Goal: Find specific page/section: Find specific page/section

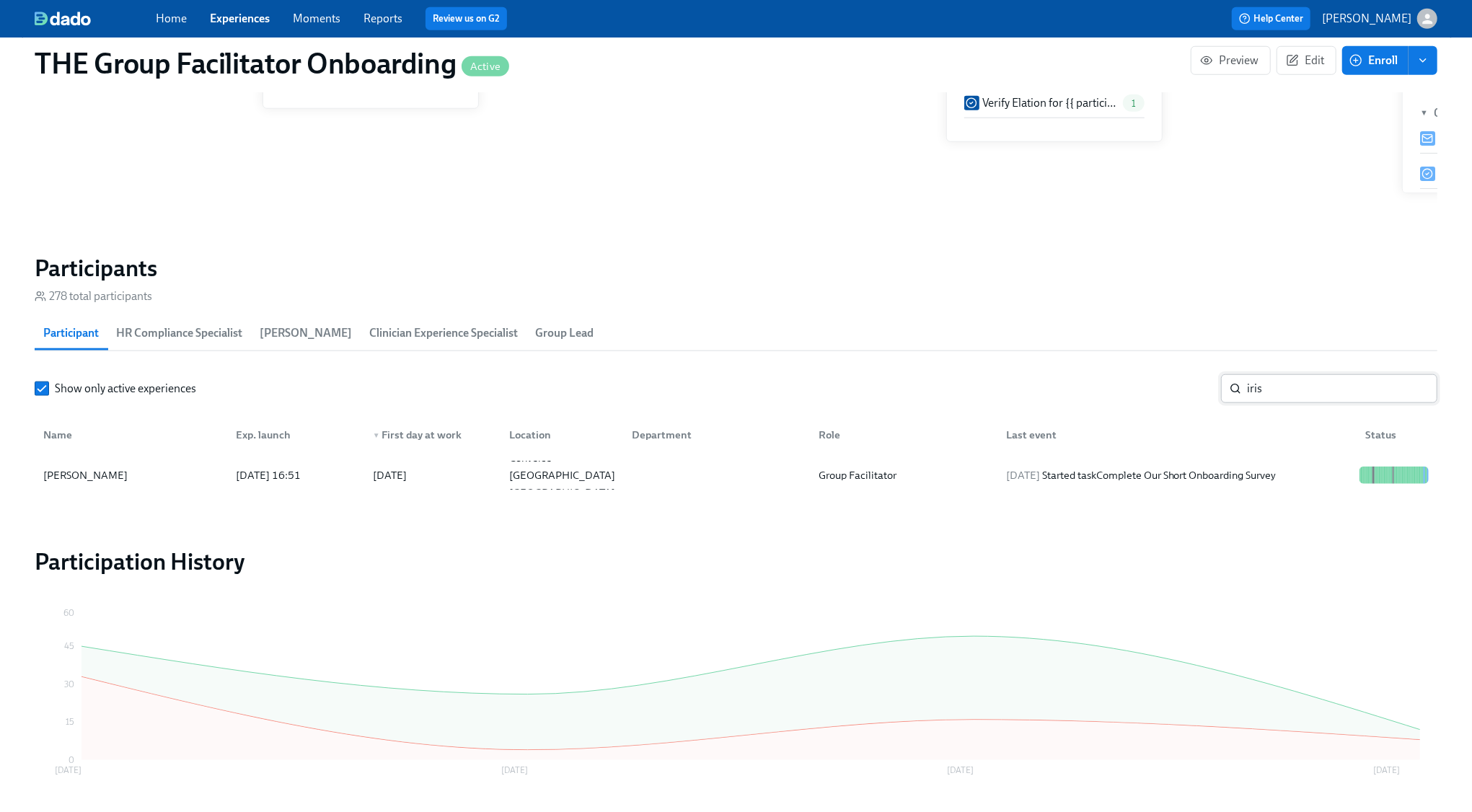
click at [1314, 390] on input "iris" at bounding box center [1341, 388] width 190 height 29
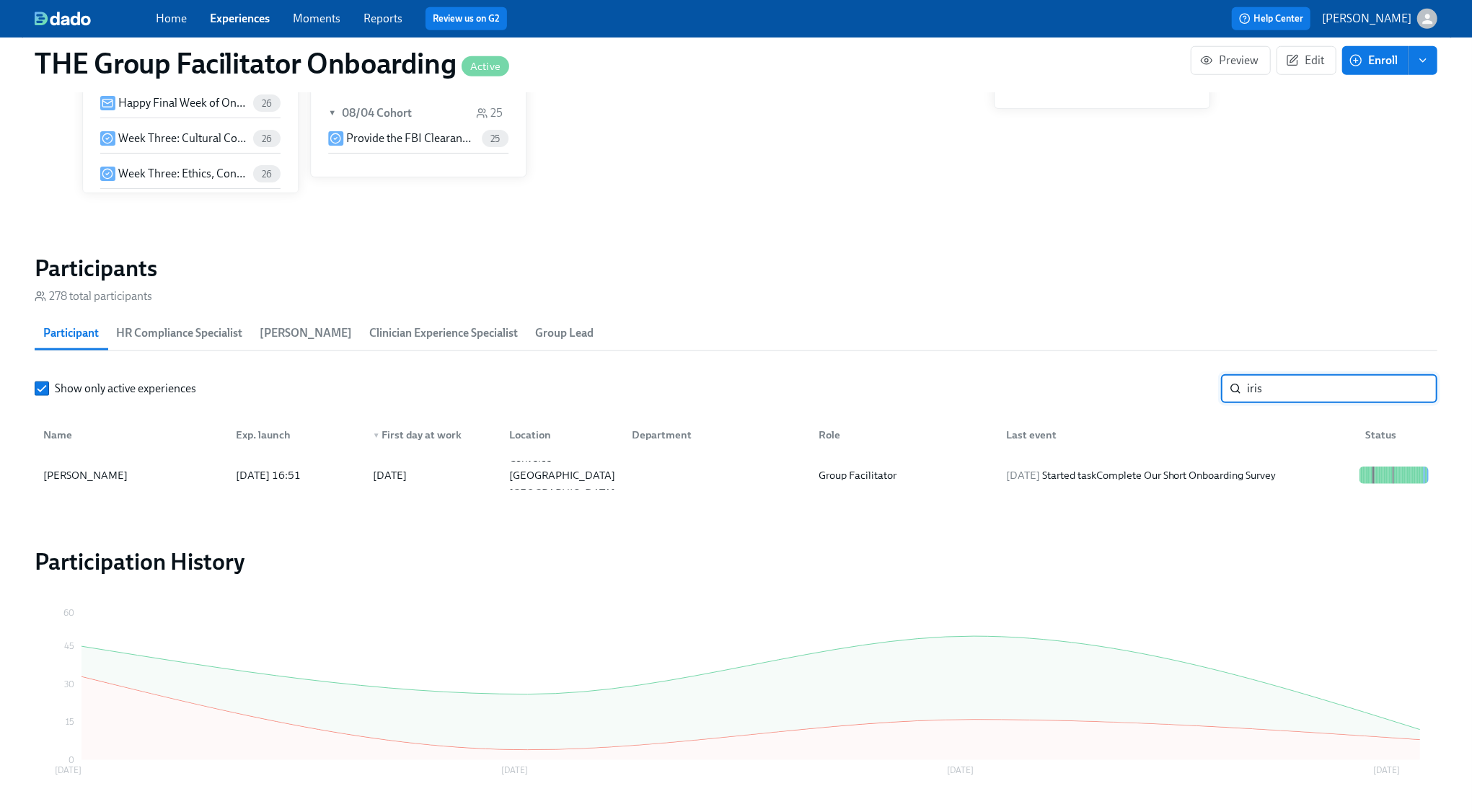
click at [1314, 390] on input "iris" at bounding box center [1341, 388] width 190 height 29
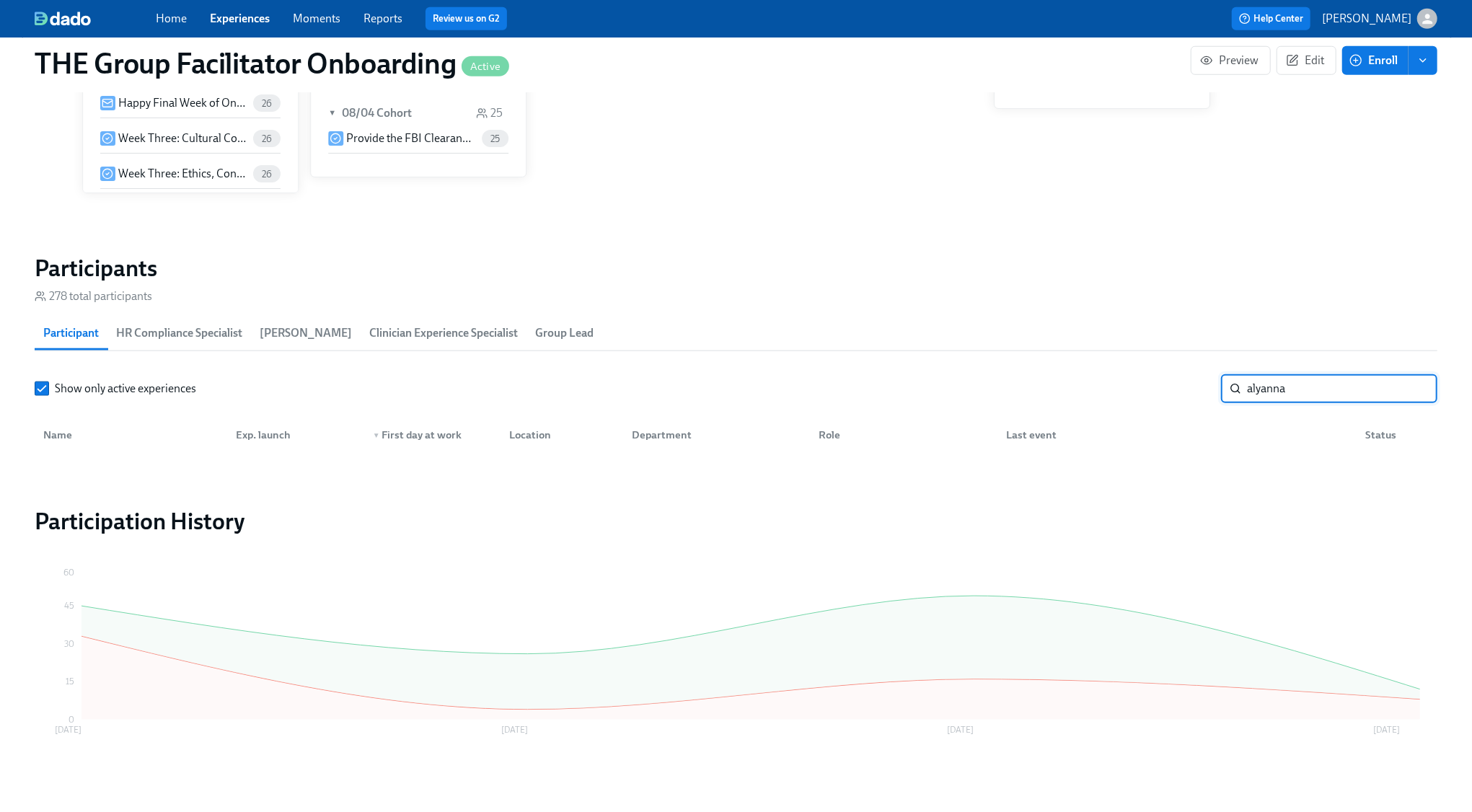
click at [1290, 388] on input "alyanna" at bounding box center [1341, 388] width 190 height 29
type input "r"
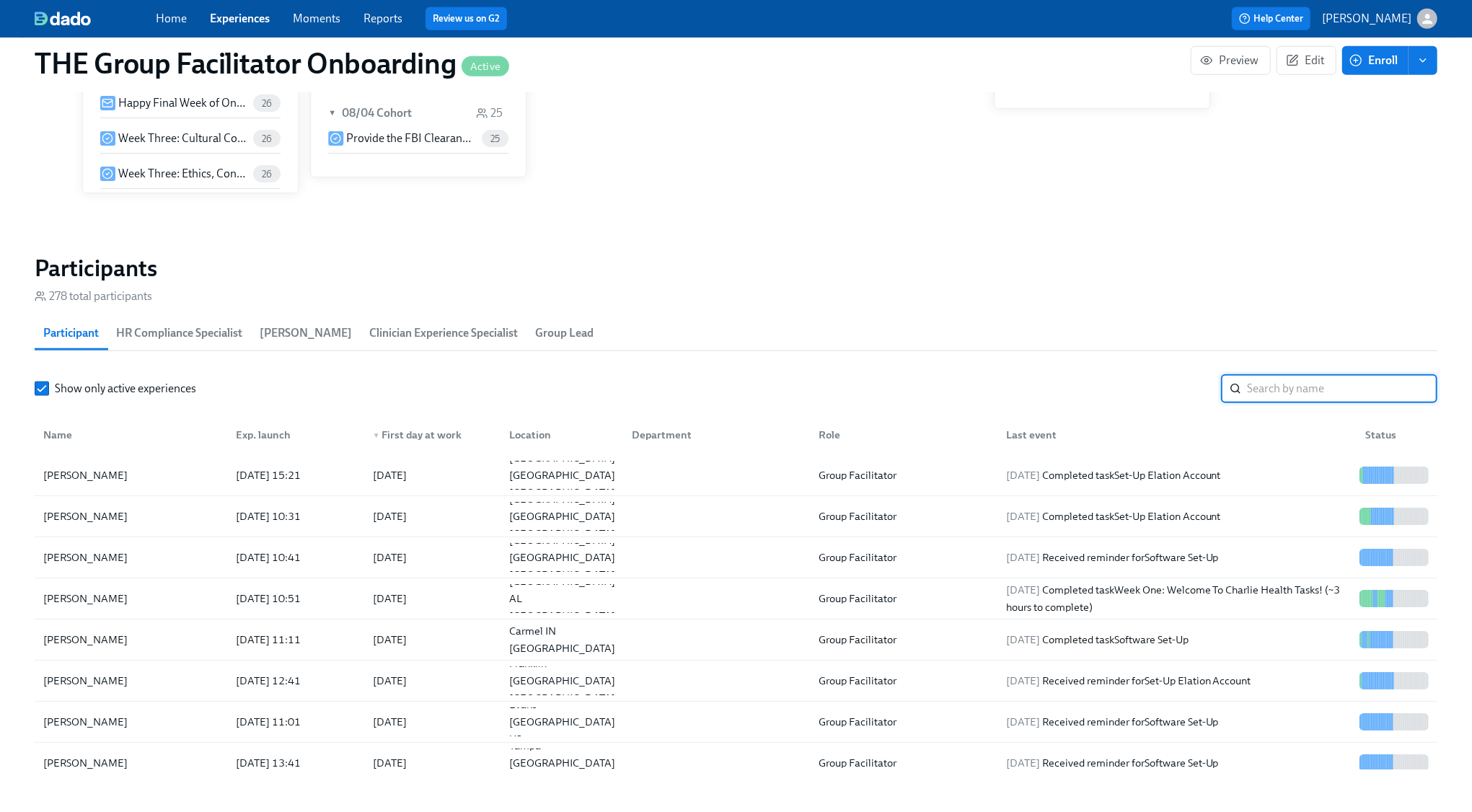
click at [1288, 388] on input "search" at bounding box center [1341, 388] width 190 height 29
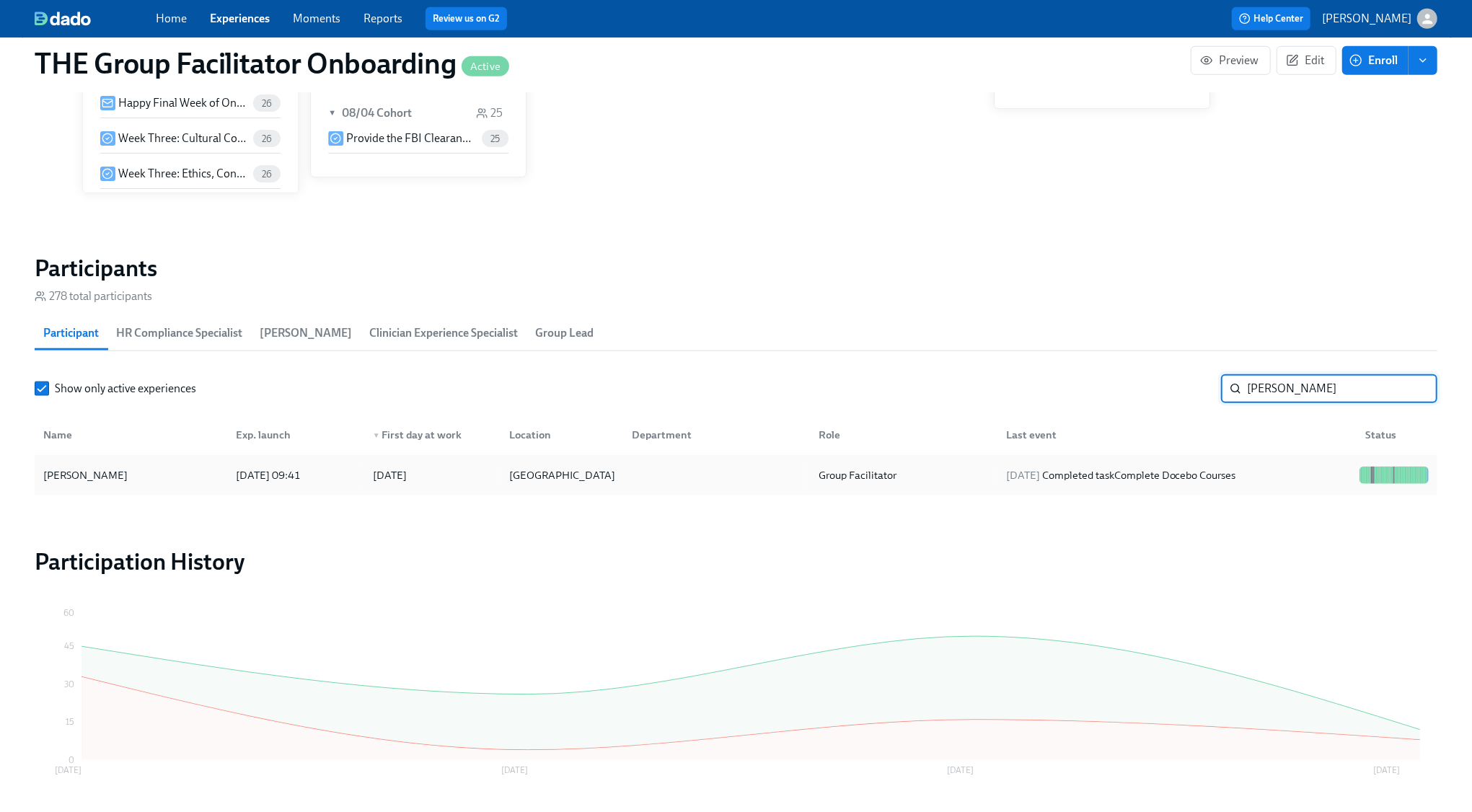
click at [1006, 470] on span "[DATE]" at bounding box center [1023, 475] width 34 height 13
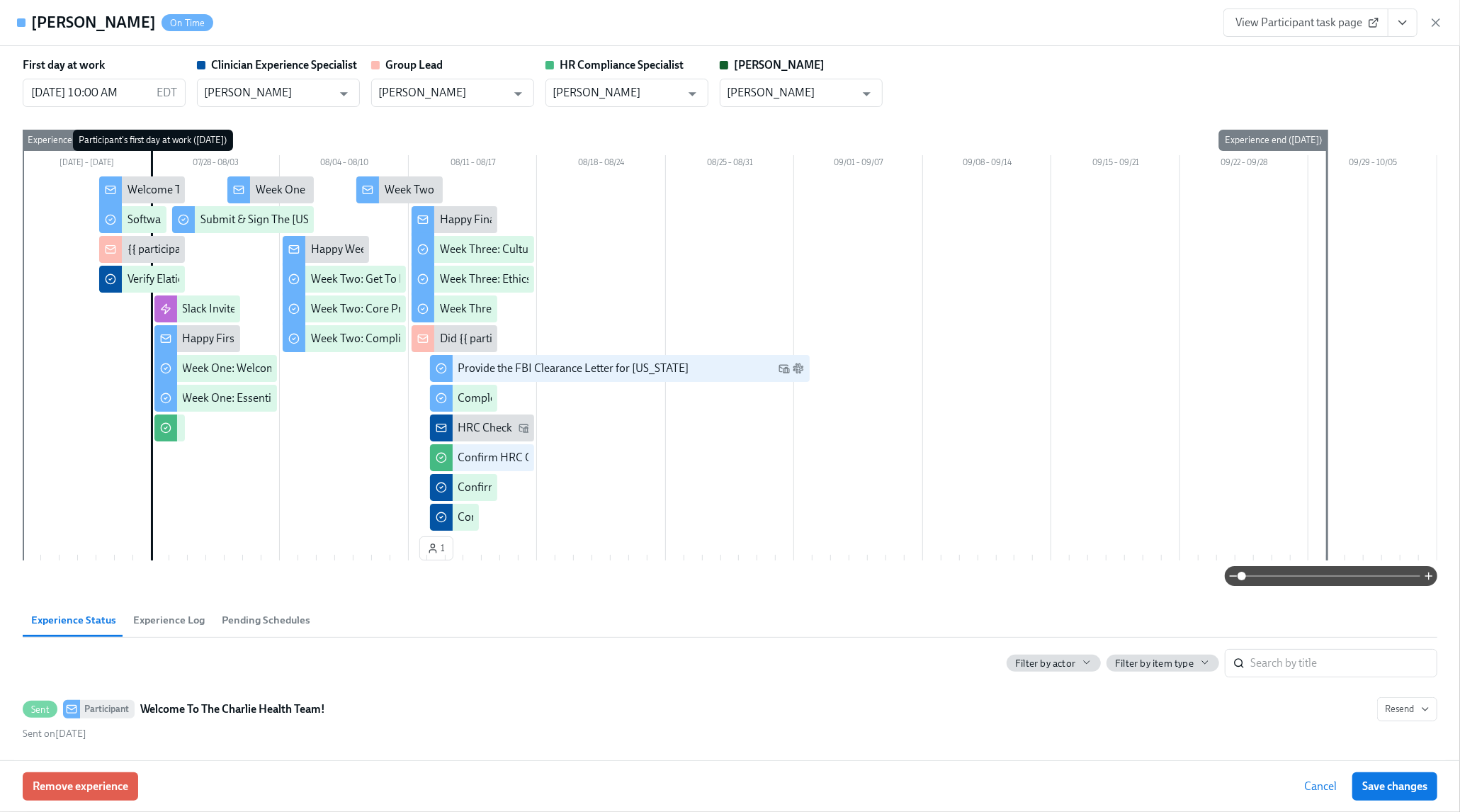
click at [1432, 21] on icon "button" at bounding box center [1436, 23] width 14 height 14
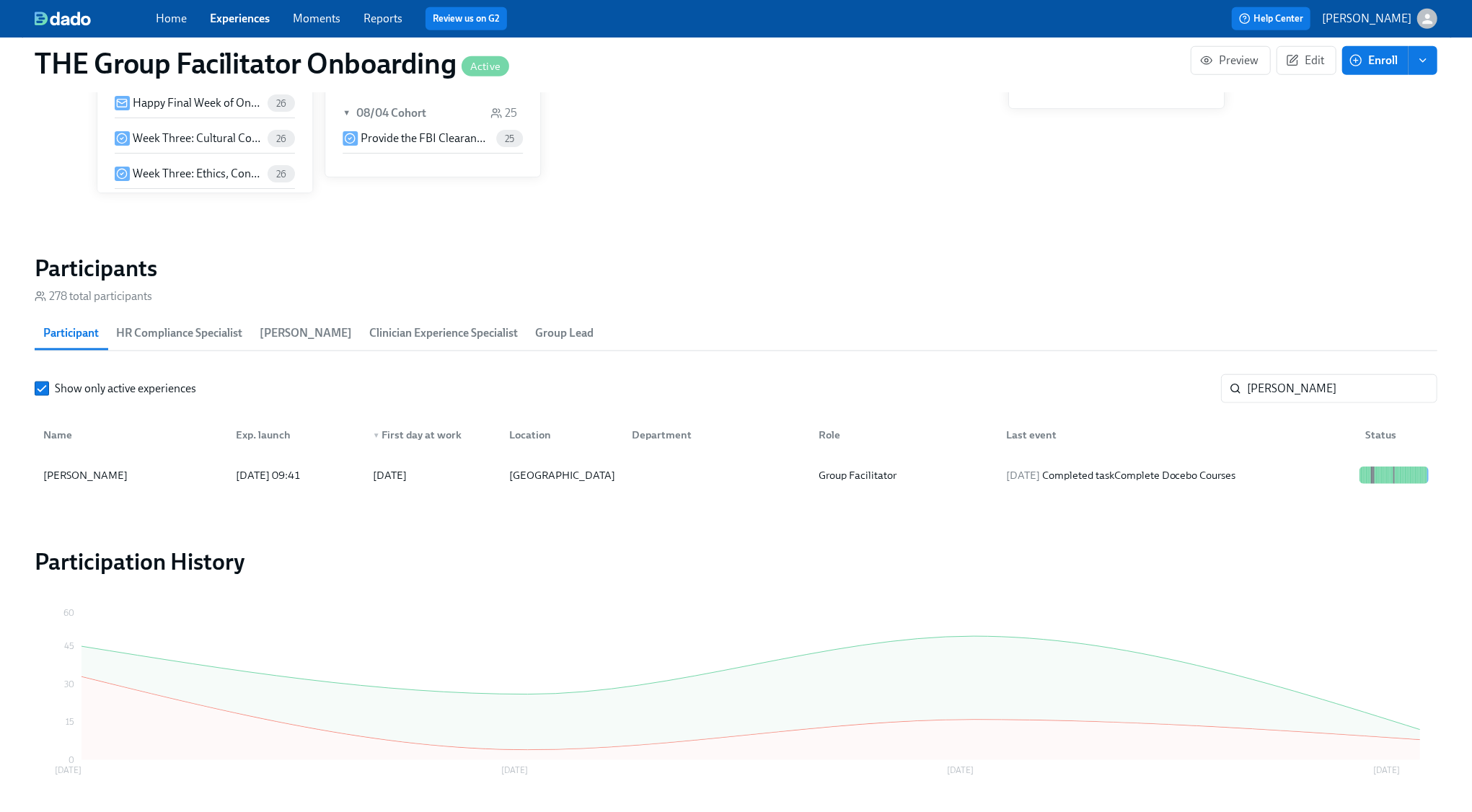
scroll to position [0, 20915]
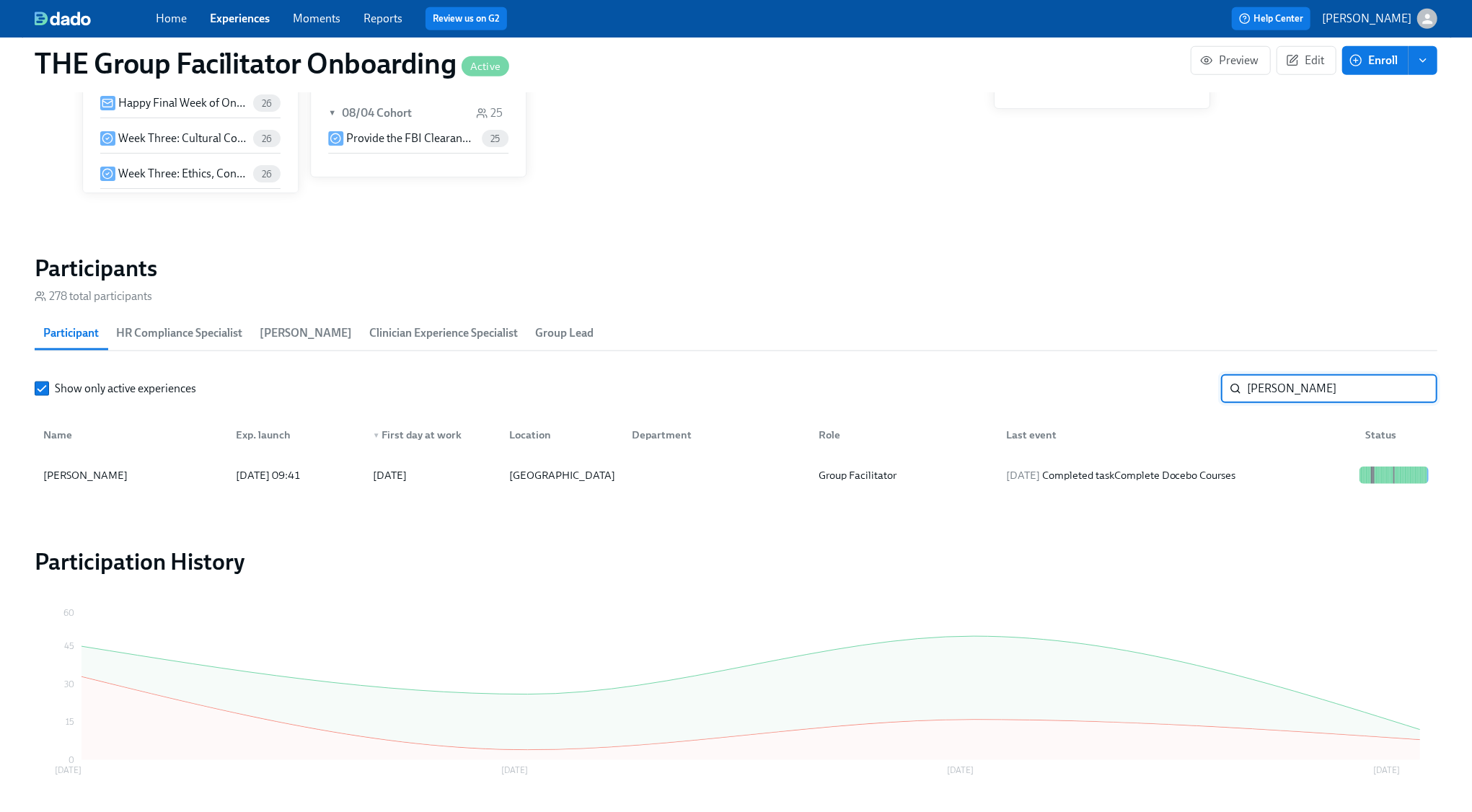
click at [1313, 390] on input "[PERSON_NAME]" at bounding box center [1341, 388] width 190 height 29
type input "[PERSON_NAME]"
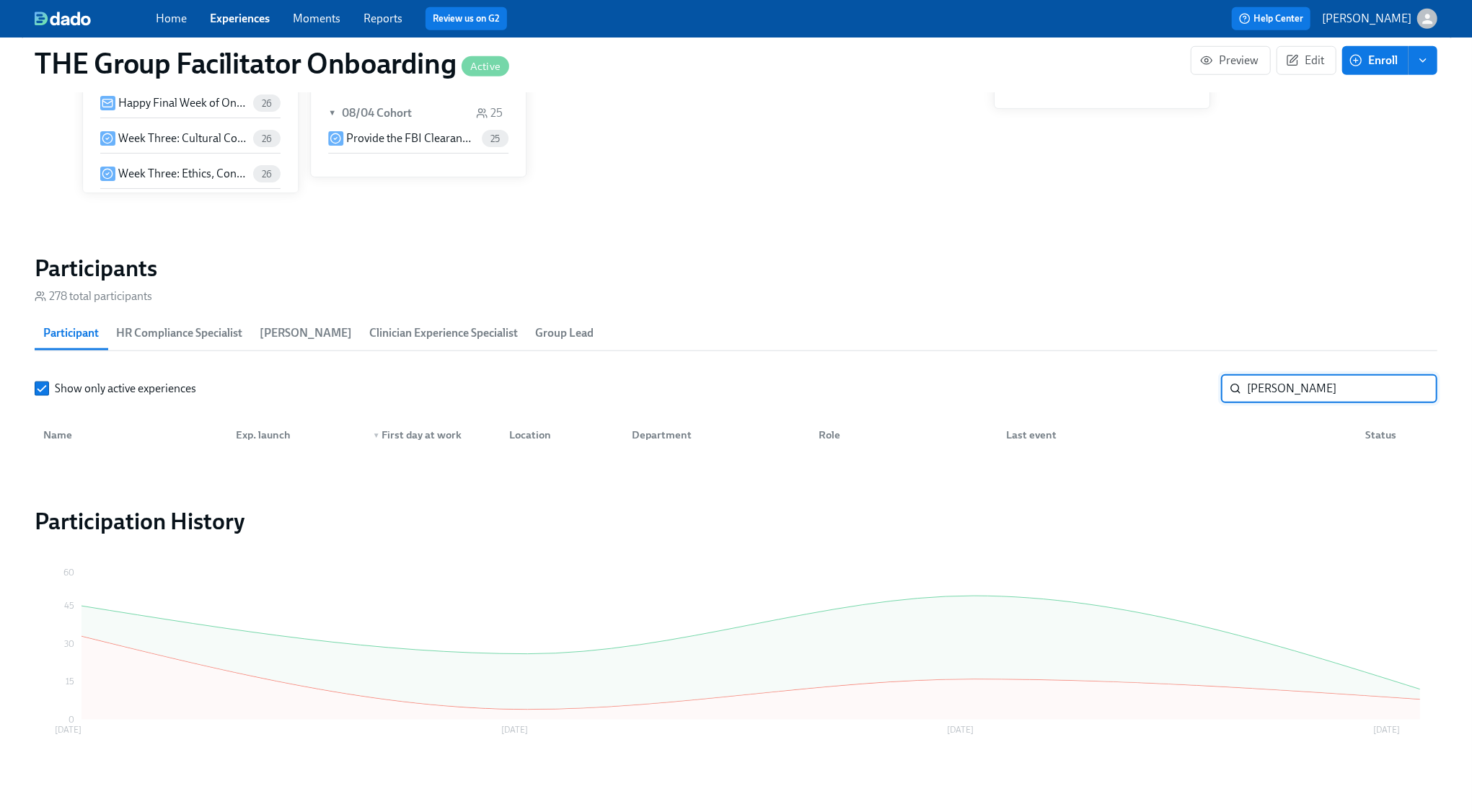
click at [1419, 390] on input "[PERSON_NAME]" at bounding box center [1341, 388] width 190 height 29
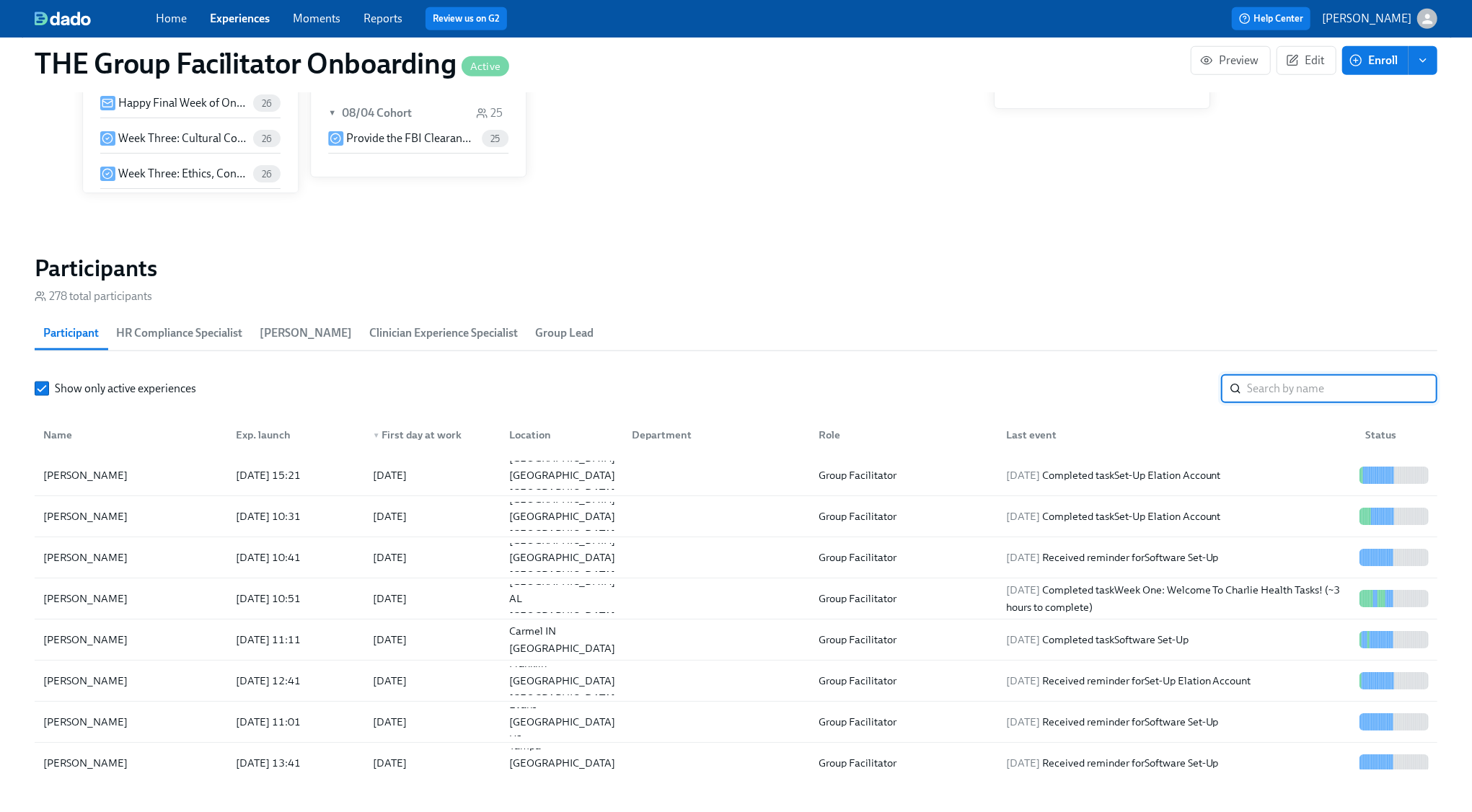
click at [1282, 387] on input "search" at bounding box center [1341, 388] width 190 height 29
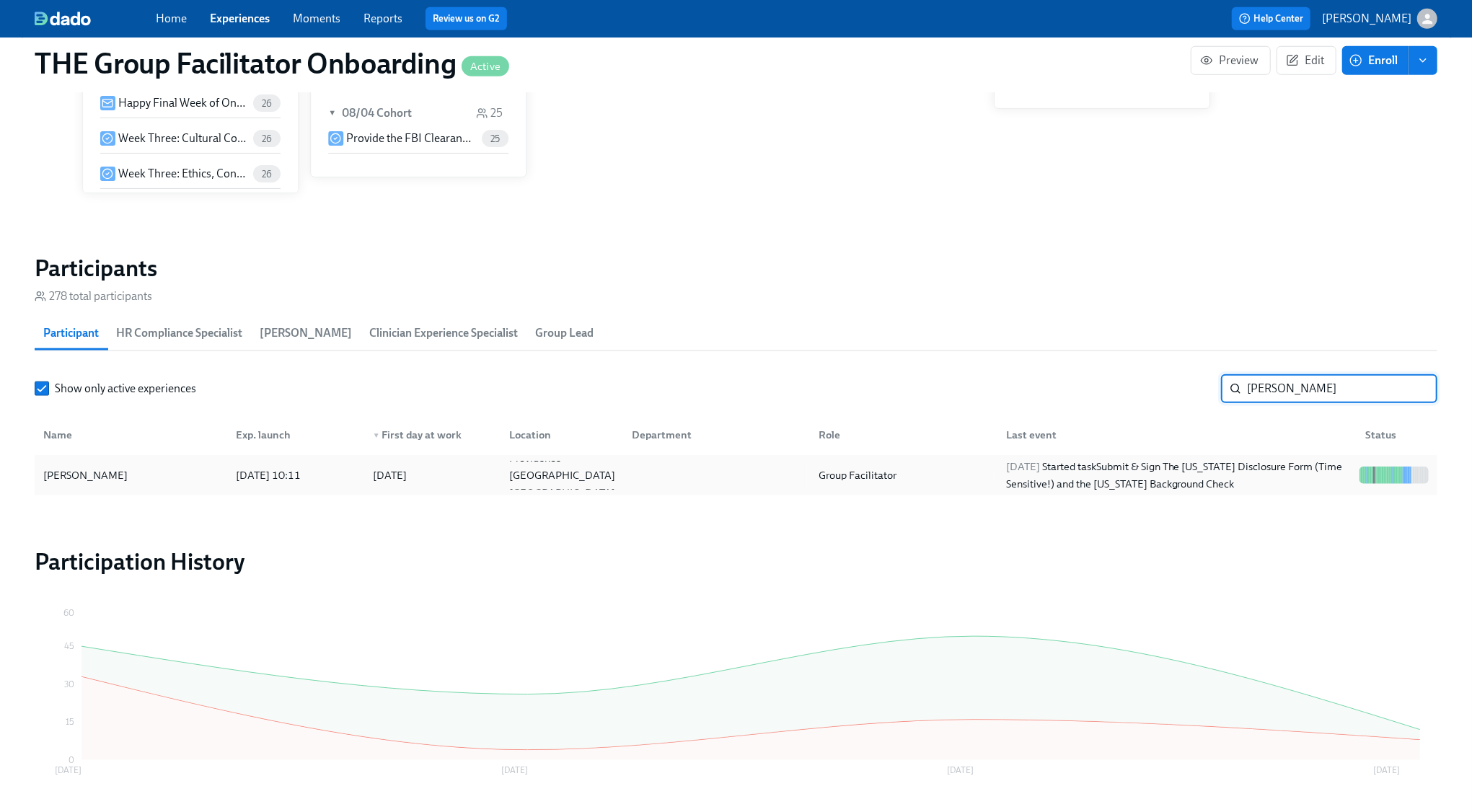
click at [1161, 467] on div "[DATE] Started task Submit & Sign The [US_STATE] Disclosure Form (Time Sensitiv…" at bounding box center [1177, 475] width 353 height 34
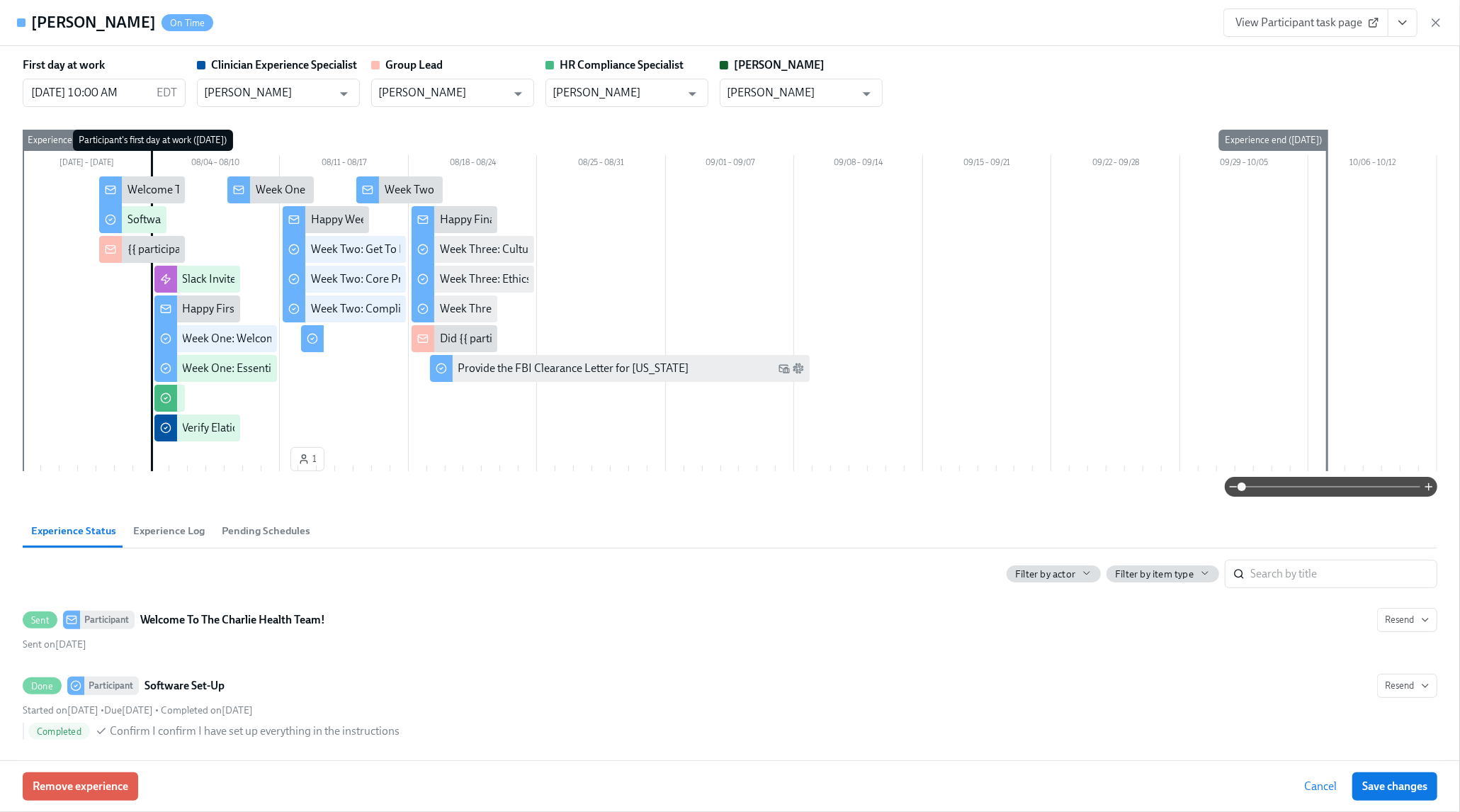
click at [1437, 23] on icon "button" at bounding box center [1436, 23] width 14 height 14
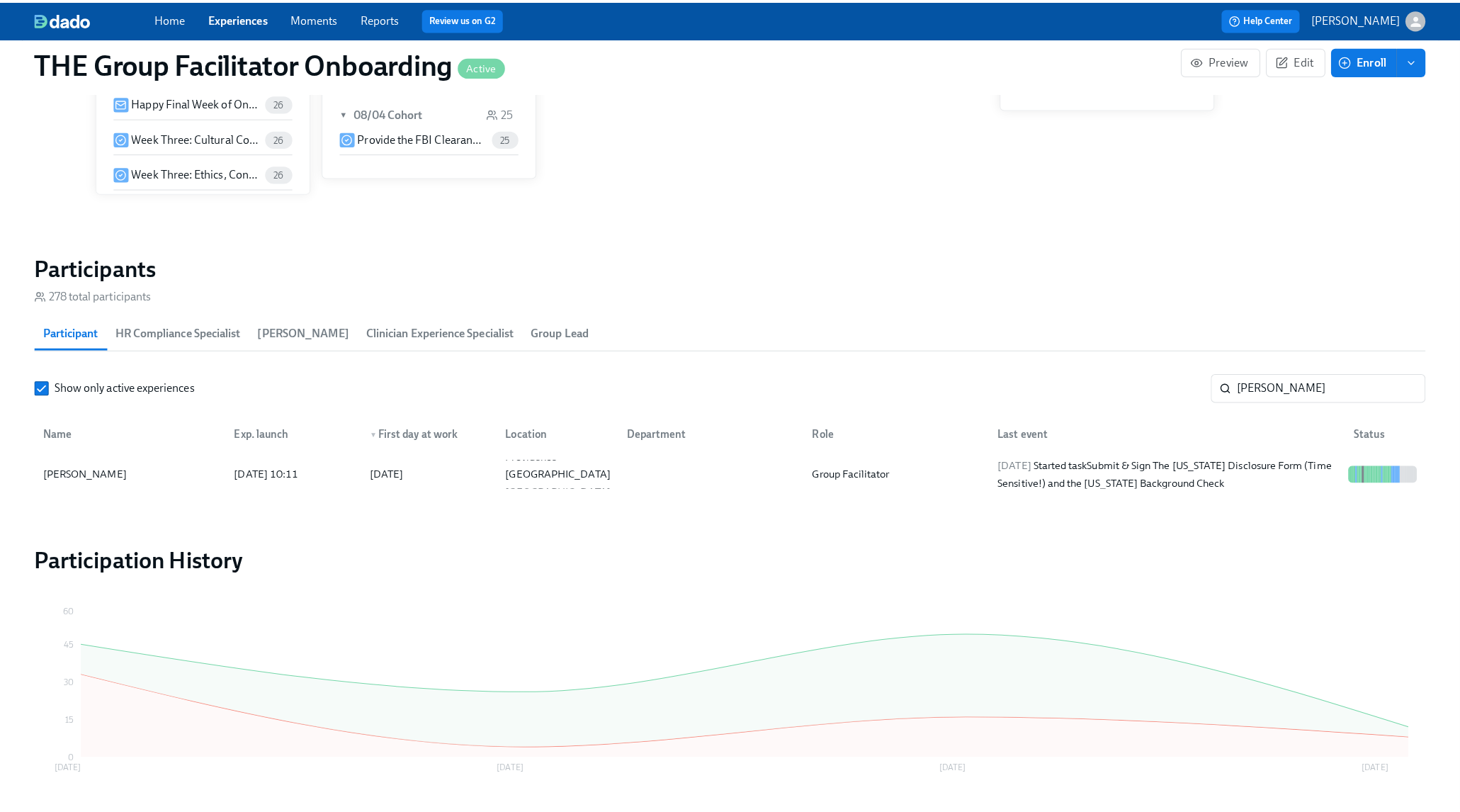
scroll to position [0, 20545]
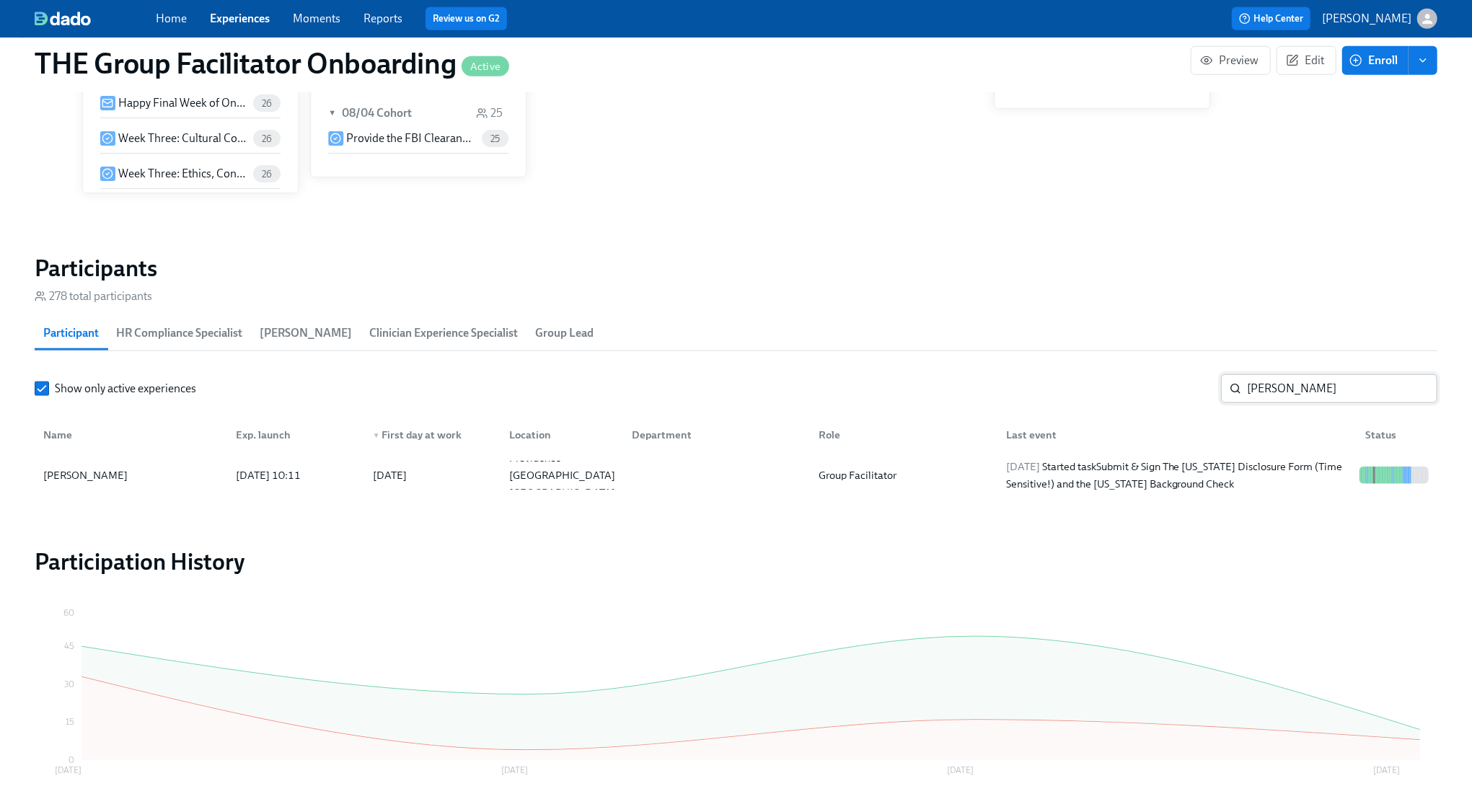
click at [1268, 386] on input "[PERSON_NAME]" at bounding box center [1341, 388] width 190 height 29
type input "[PERSON_NAME]"
click at [1245, 473] on div "[DATE] Completed task Complete Our Short Onboarding Survey" at bounding box center [1150, 475] width 300 height 17
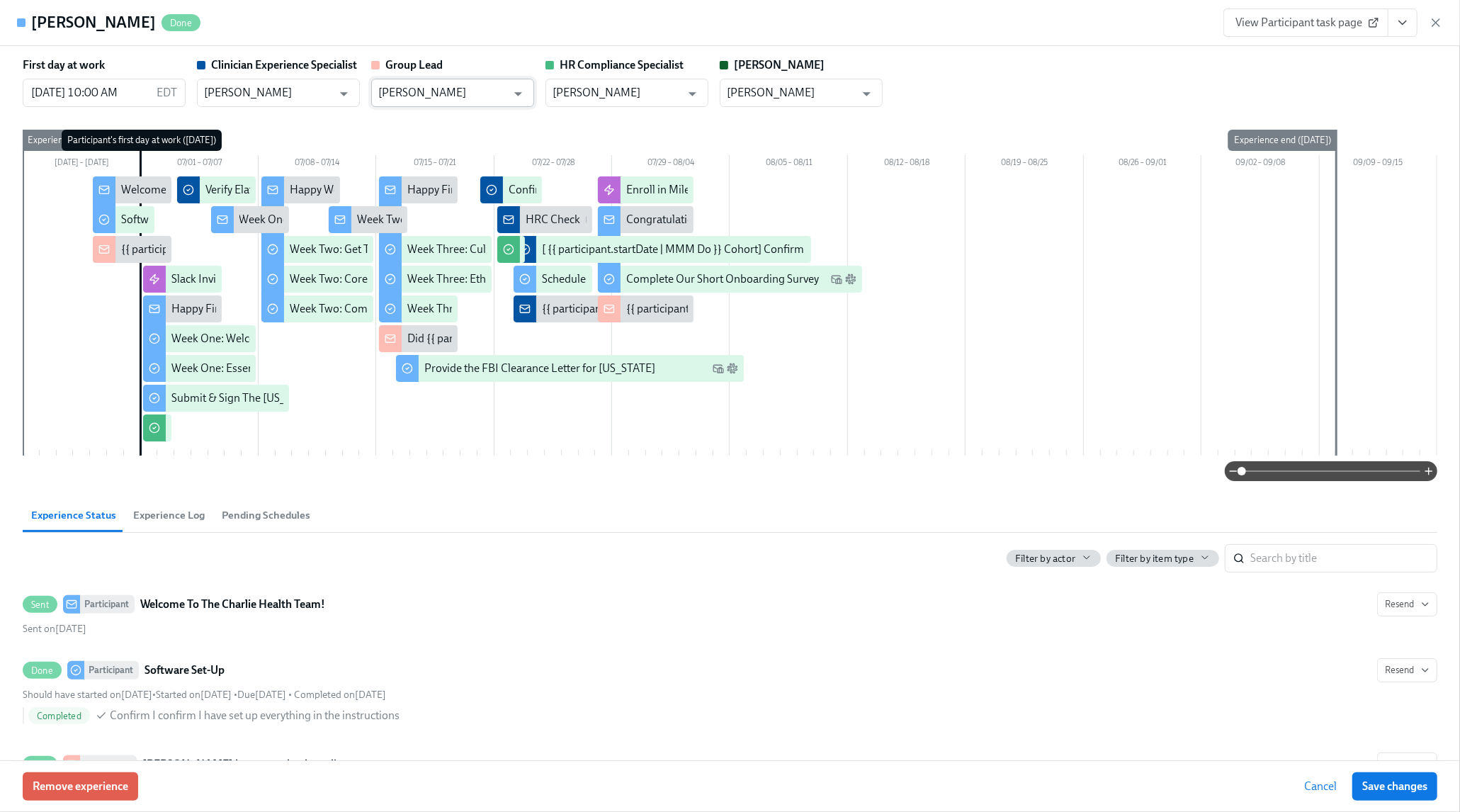
click at [442, 84] on input "[PERSON_NAME]" at bounding box center [442, 93] width 128 height 28
click at [455, 125] on li "[PERSON_NAME]" at bounding box center [453, 128] width 163 height 24
type input "[PERSON_NAME]"
click at [1371, 774] on button "Save changes" at bounding box center [1394, 786] width 85 height 28
type input "[PERSON_NAME]"
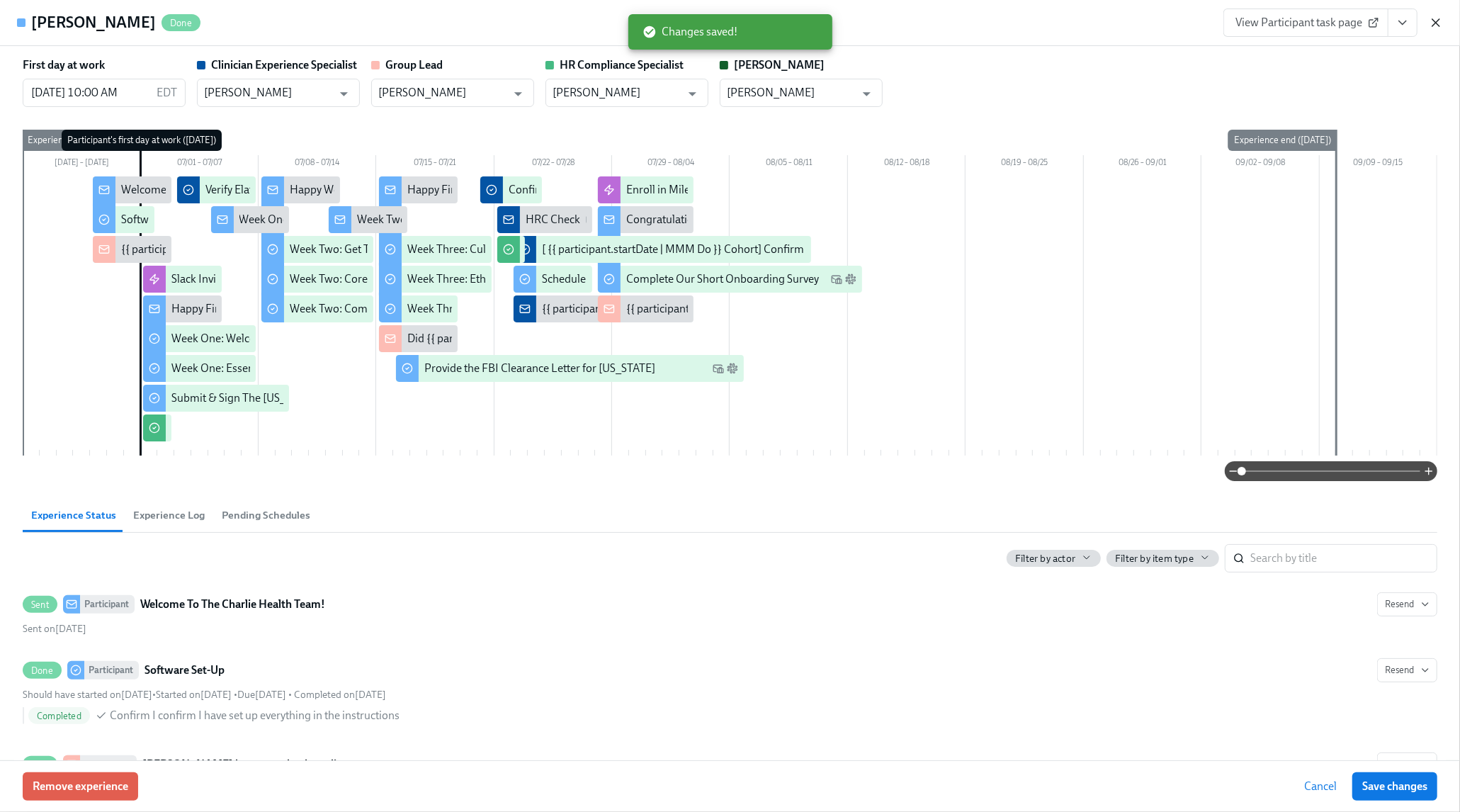
click at [1435, 23] on icon "button" at bounding box center [1436, 23] width 8 height 8
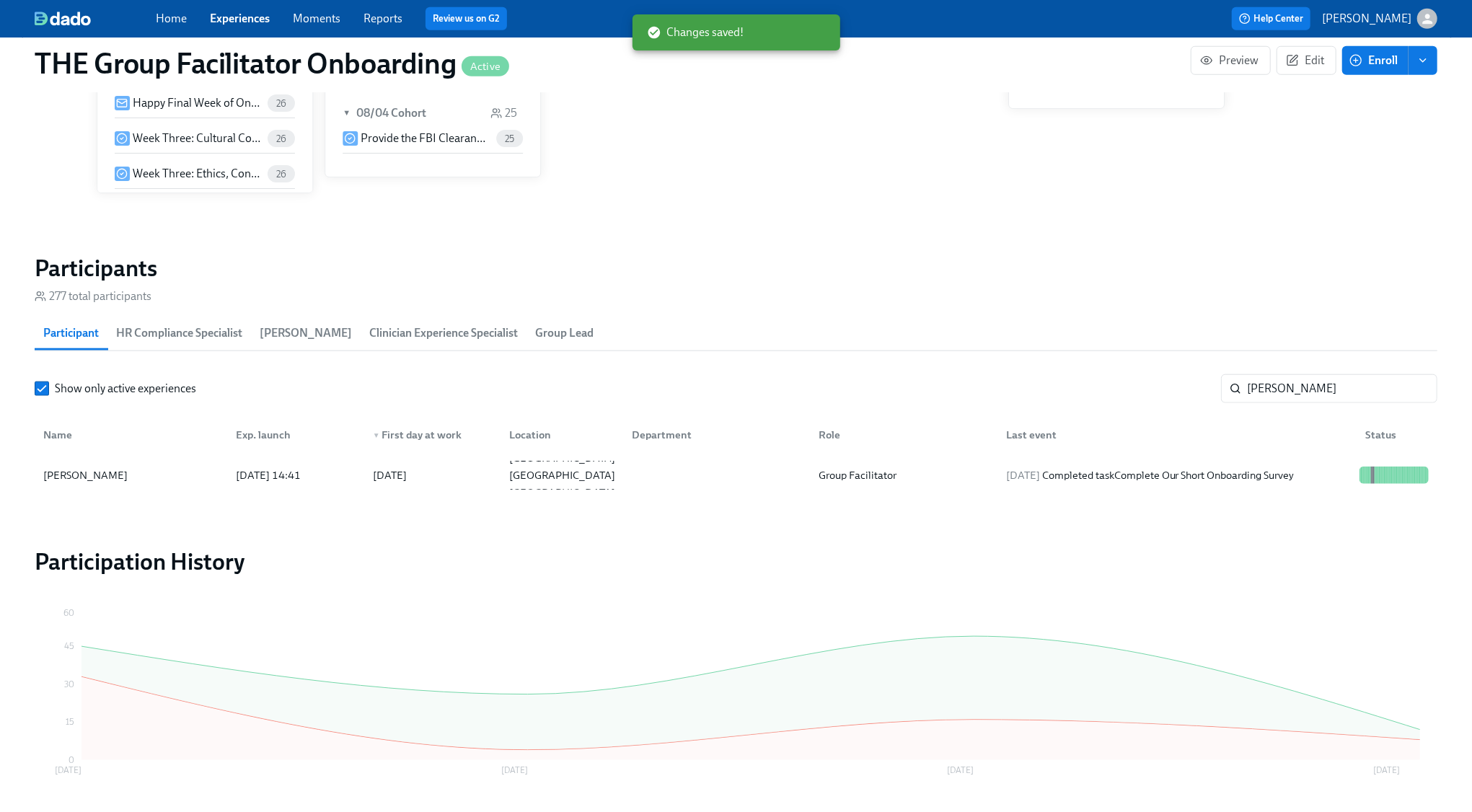
scroll to position [0, 20915]
click at [1301, 385] on input "[PERSON_NAME]" at bounding box center [1341, 388] width 190 height 29
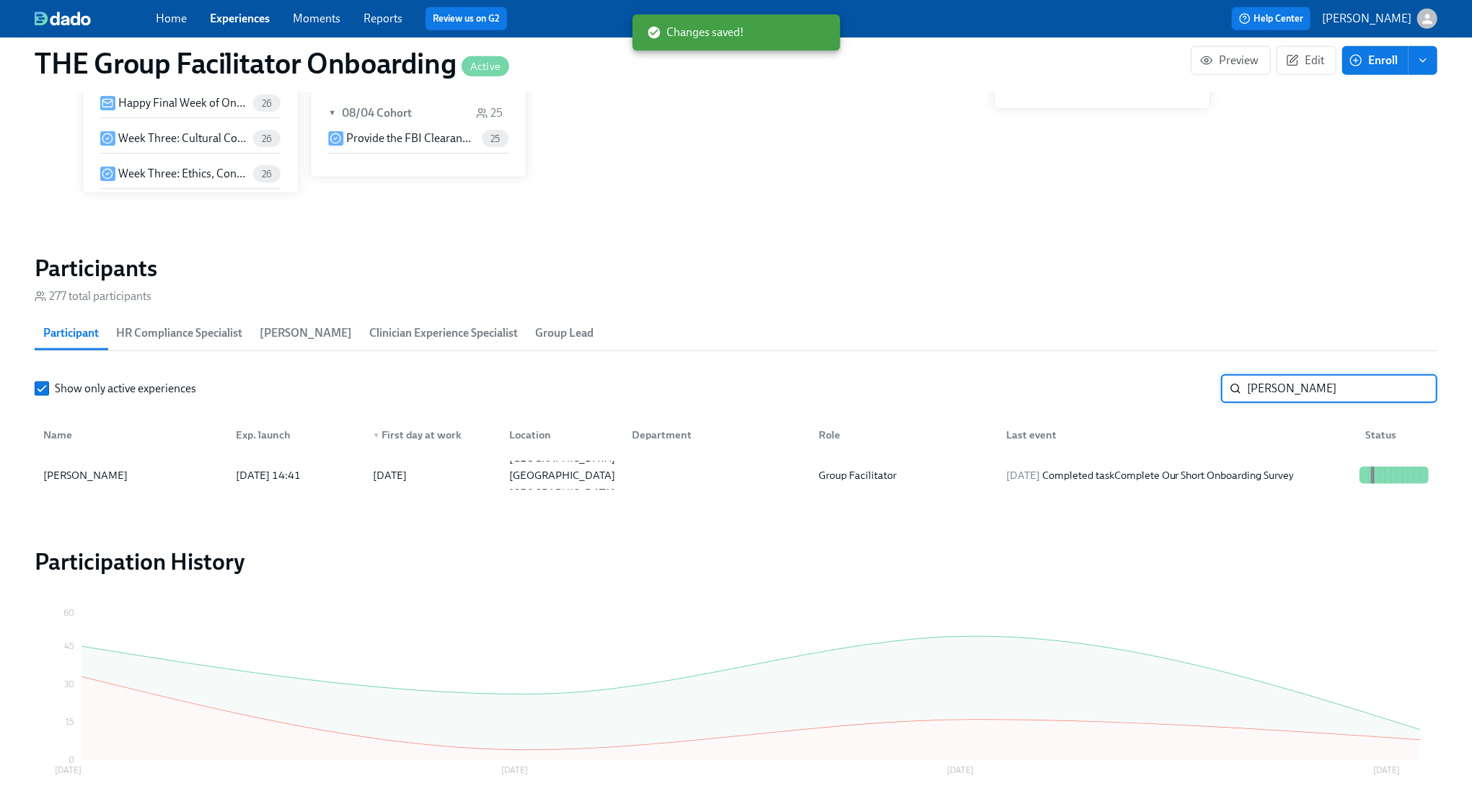
click at [1301, 385] on input "[PERSON_NAME]" at bounding box center [1341, 388] width 190 height 29
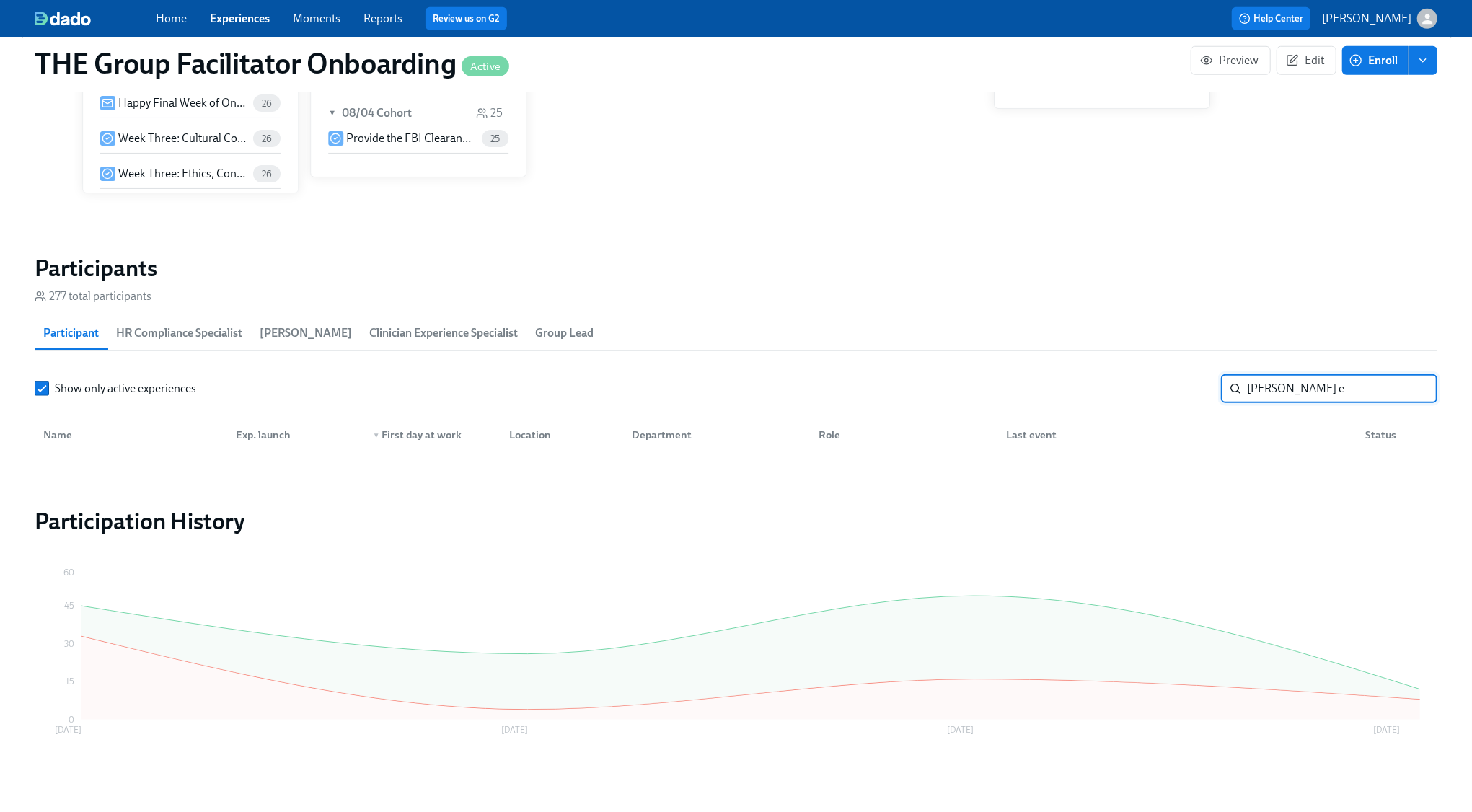
click at [1312, 392] on input "[PERSON_NAME] e" at bounding box center [1341, 388] width 190 height 29
type input "[PERSON_NAME] e"
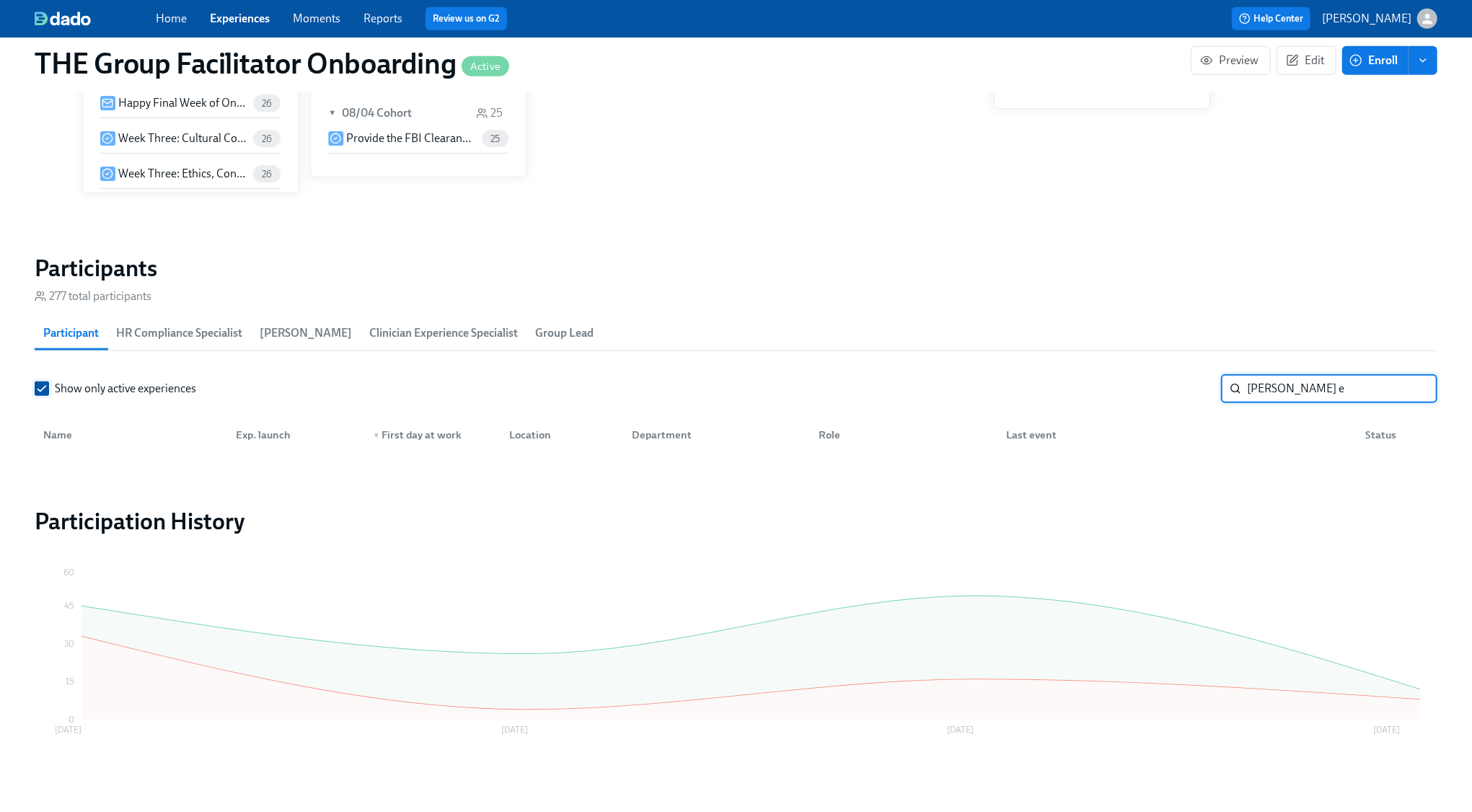
click at [40, 385] on input "Show only active experiences" at bounding box center [42, 388] width 13 height 13
click at [1310, 384] on input "[PERSON_NAME] e" at bounding box center [1341, 388] width 190 height 29
click at [1313, 392] on input "[PERSON_NAME]" at bounding box center [1341, 388] width 190 height 29
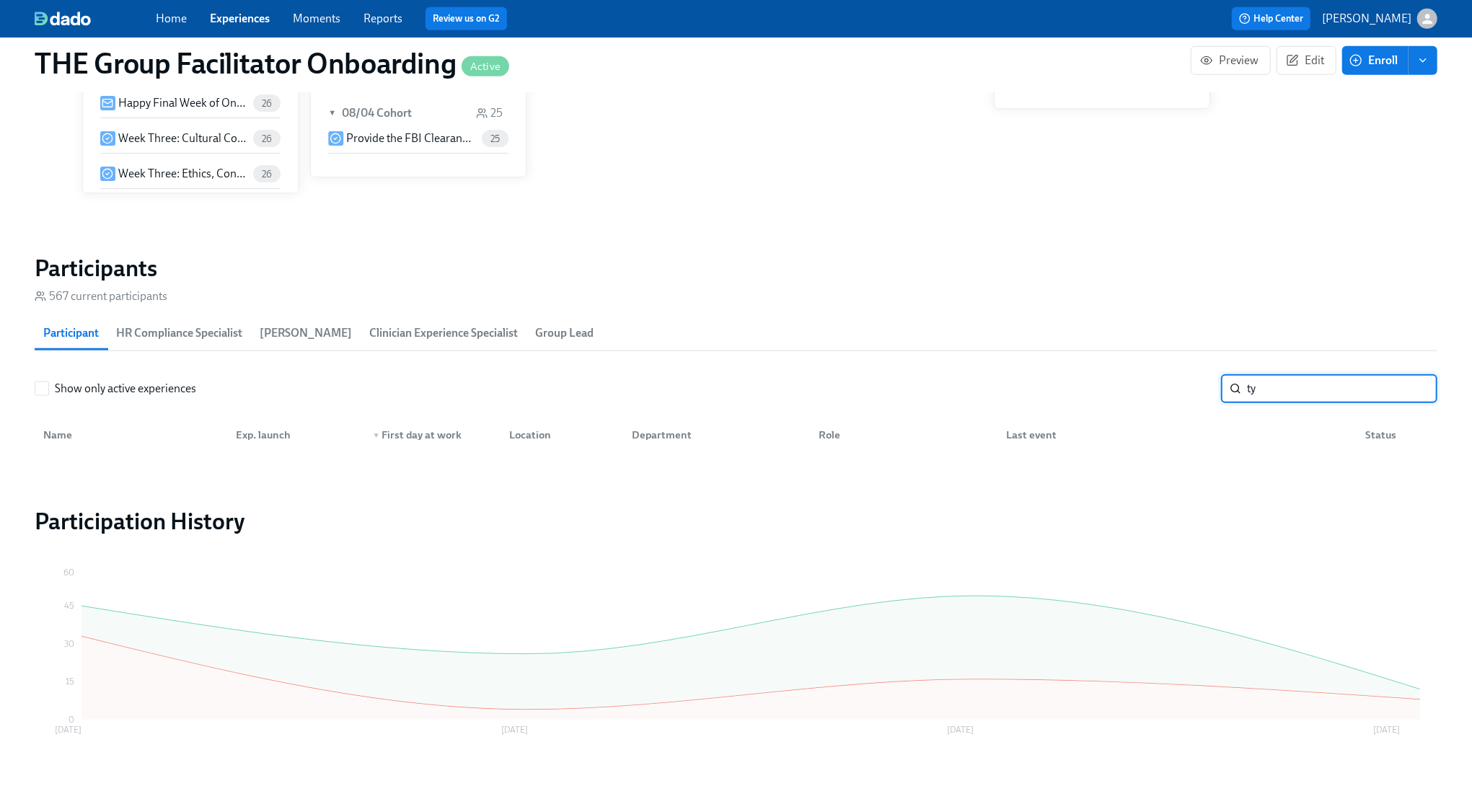
type input "t"
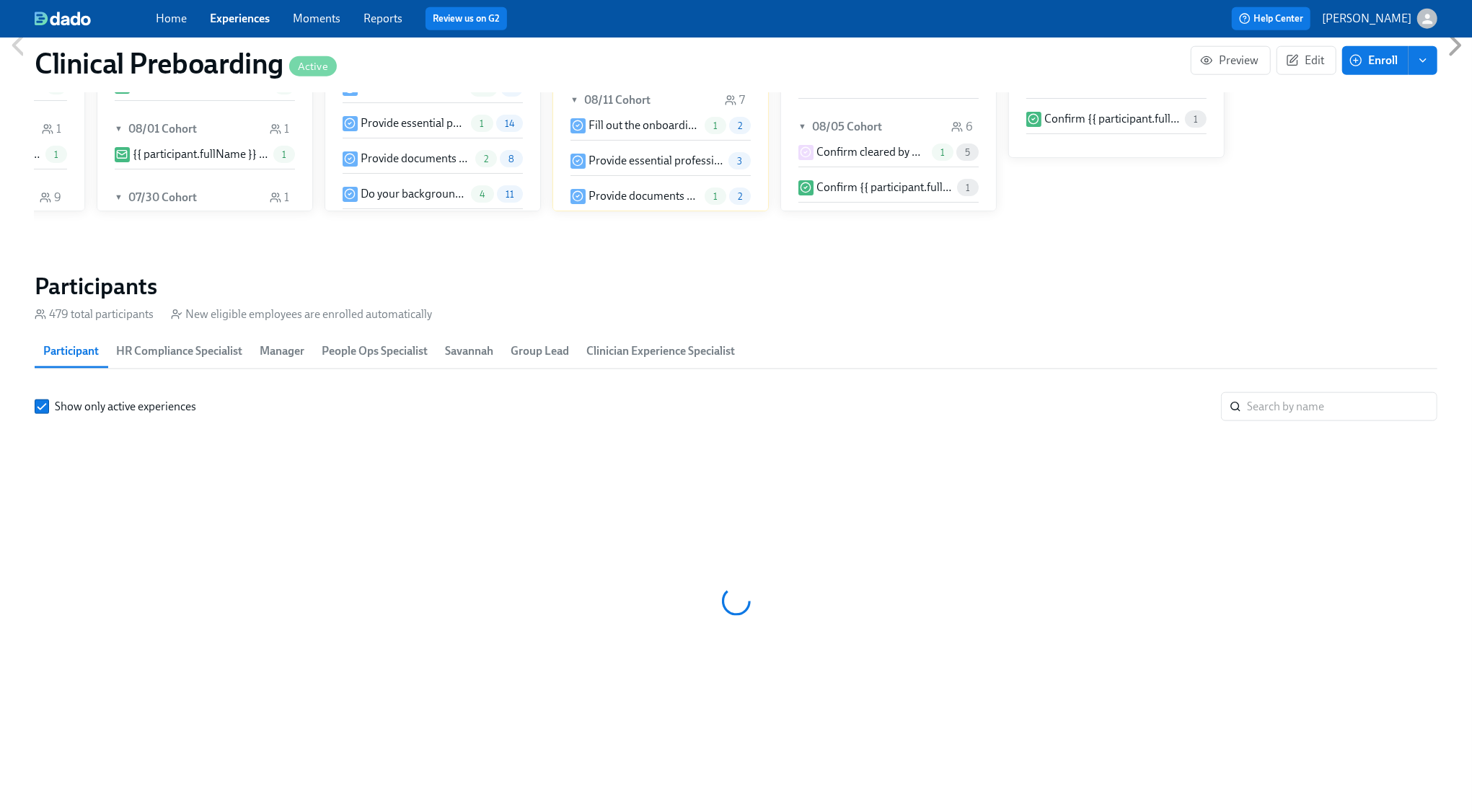
scroll to position [0, 17995]
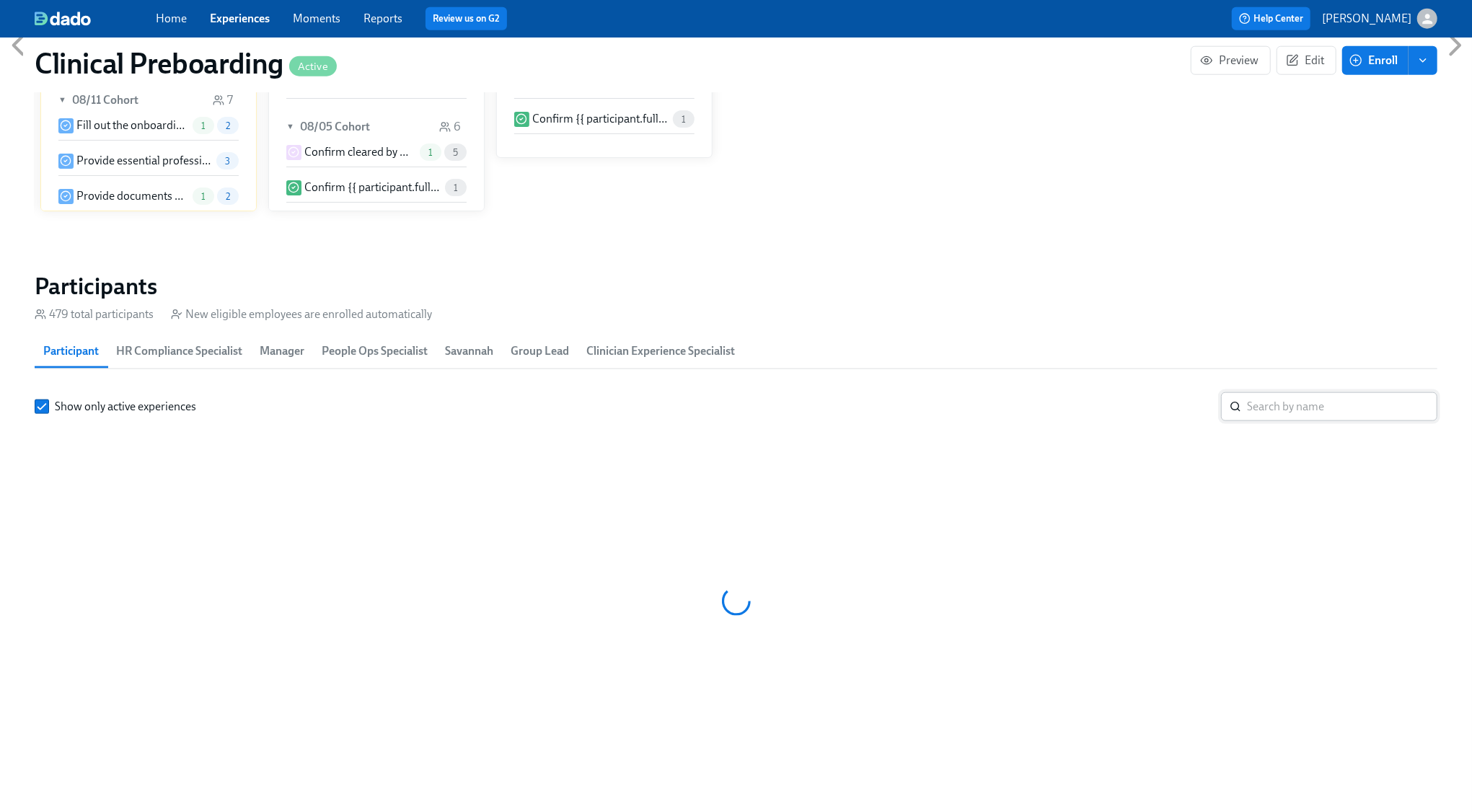
click at [1290, 411] on input "search" at bounding box center [1341, 406] width 190 height 29
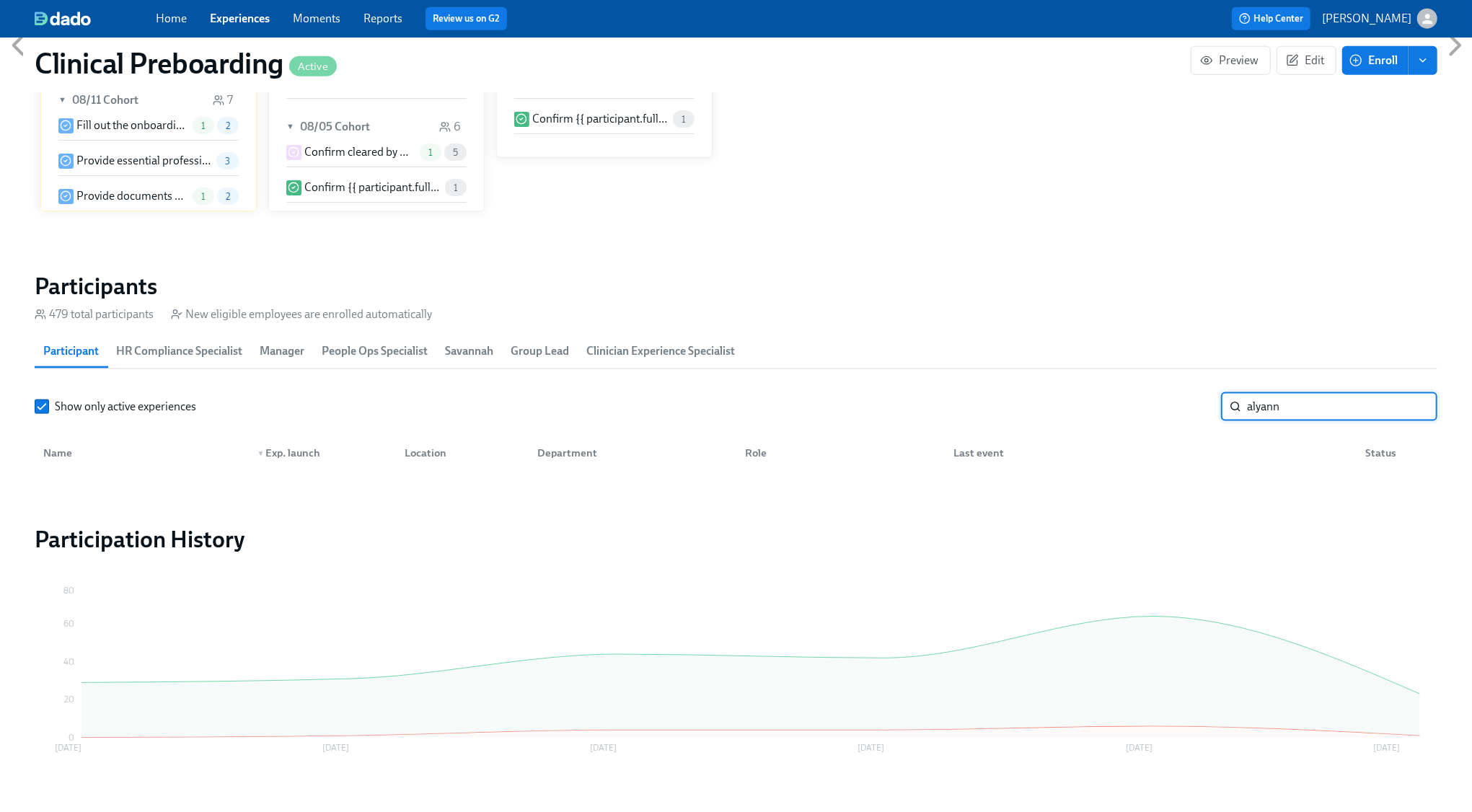
click at [1304, 404] on input "alyann" at bounding box center [1341, 406] width 190 height 29
type input "r"
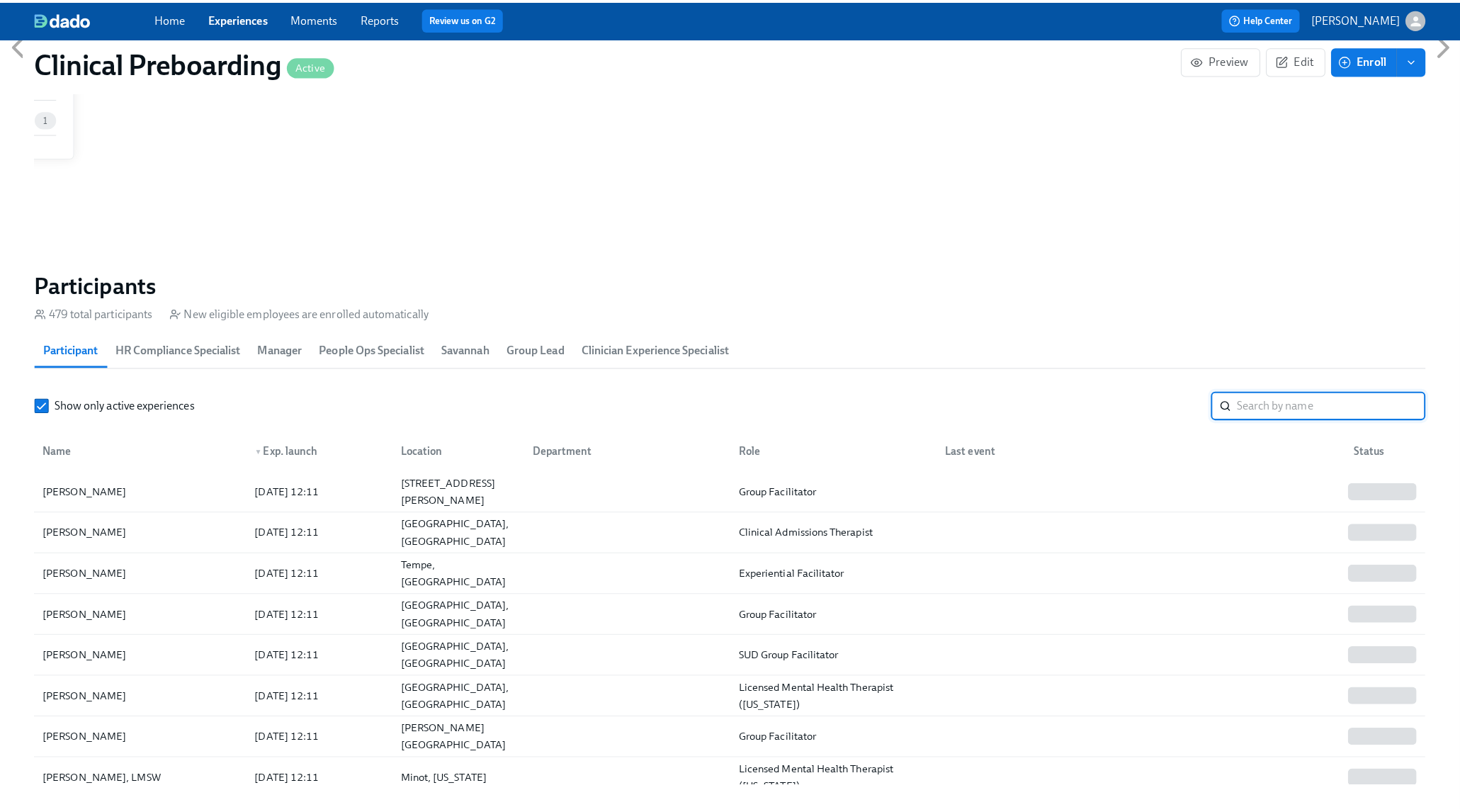
scroll to position [0, 18307]
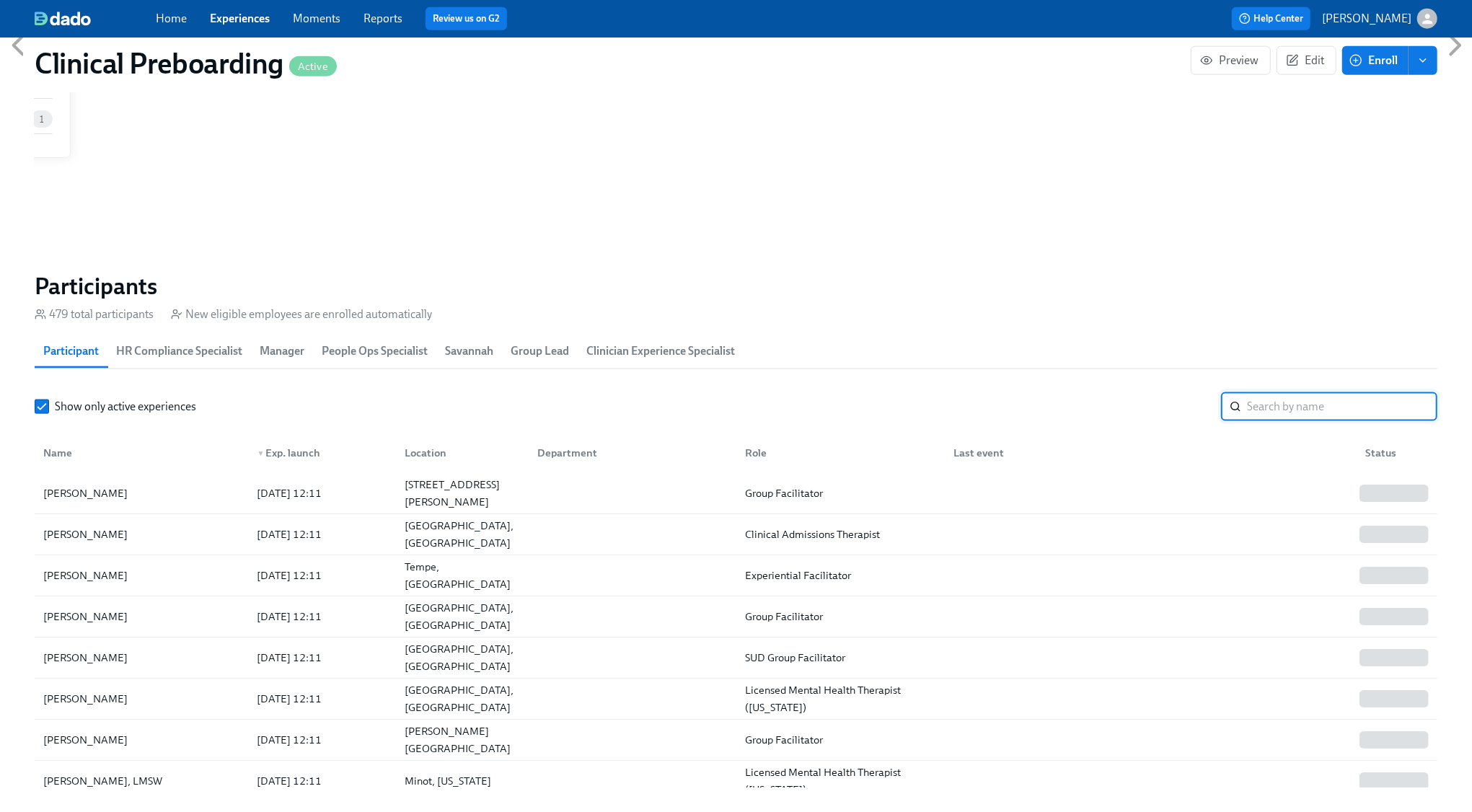
click at [1263, 414] on input "search" at bounding box center [1341, 406] width 190 height 29
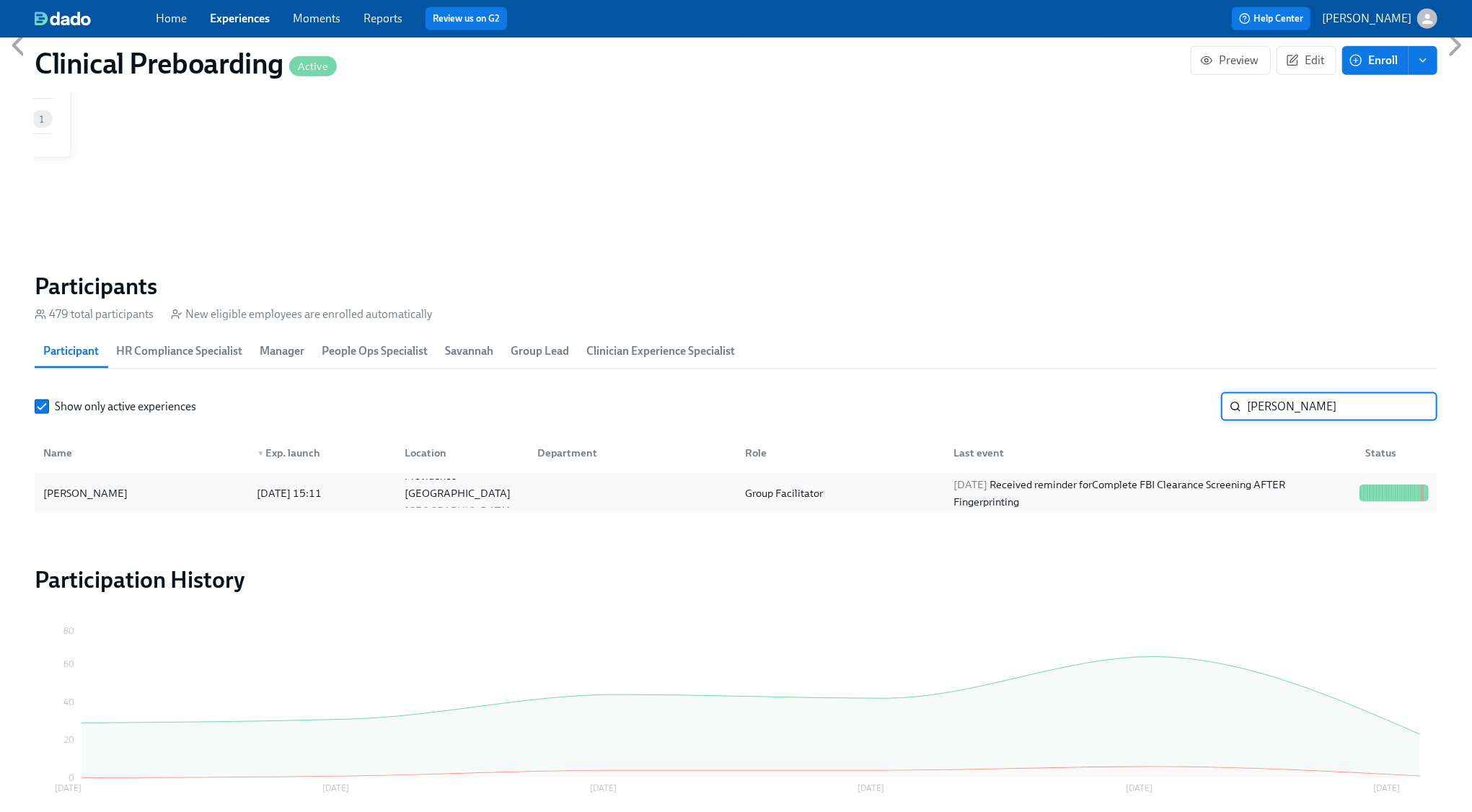
type input "[PERSON_NAME]"
click at [510, 479] on div "Jacqueline Corrigan 2025/07/14 15:11 Providence RI US Group Facilitator 2025/07…" at bounding box center [735, 493] width 1402 height 40
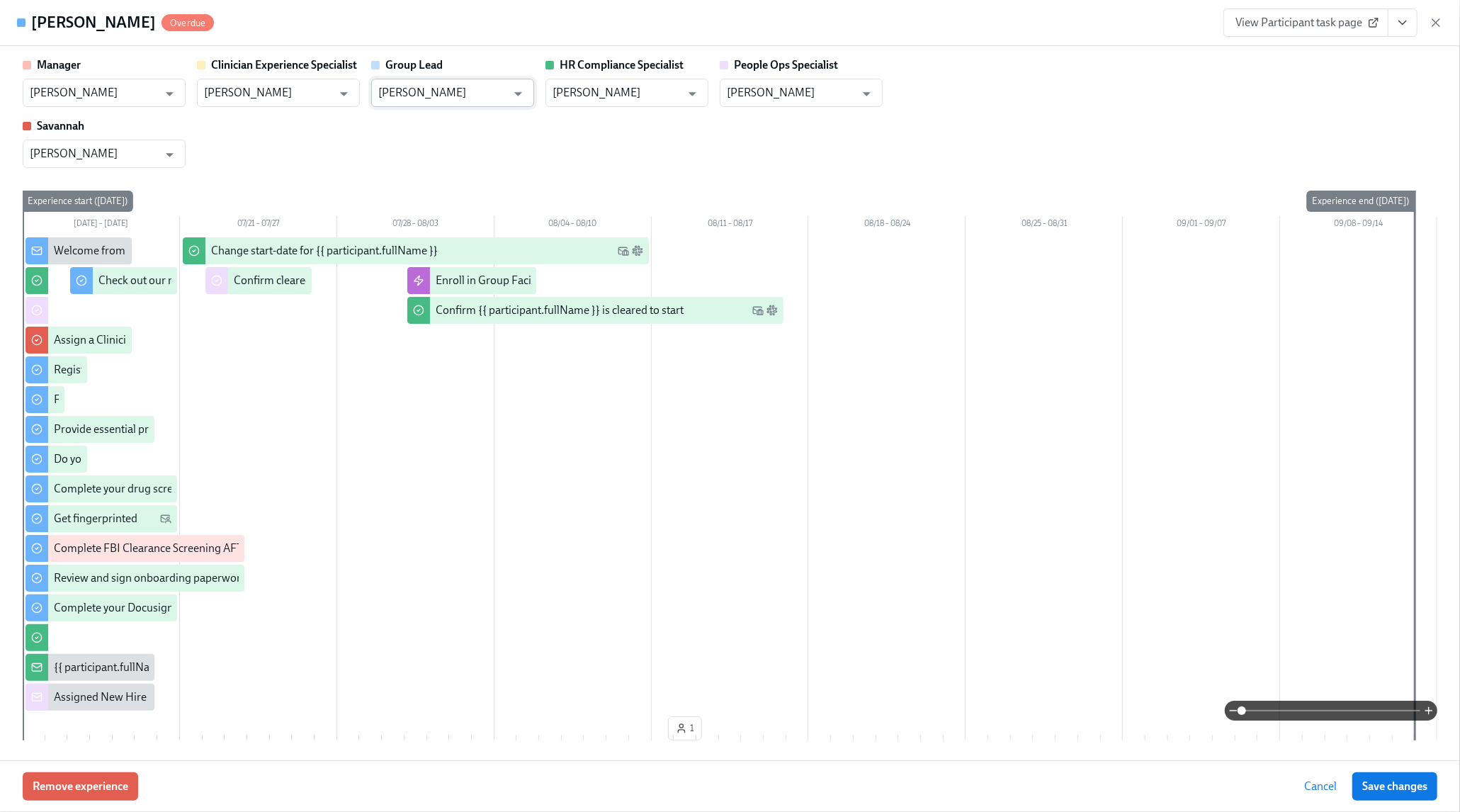
click at [455, 85] on input "[PERSON_NAME]" at bounding box center [442, 93] width 128 height 28
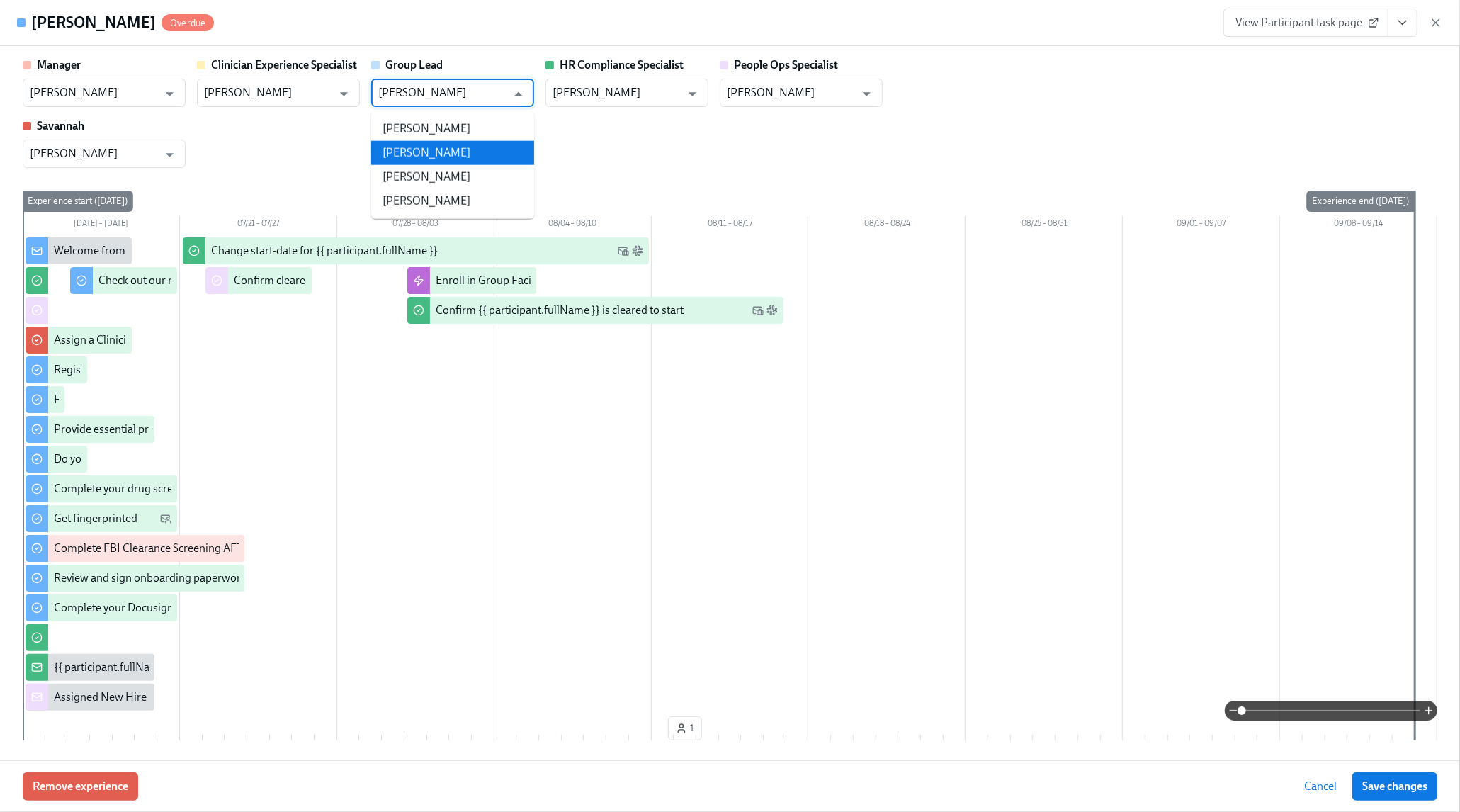
click at [432, 155] on li "[PERSON_NAME]" at bounding box center [453, 153] width 163 height 24
type input "[PERSON_NAME]"
click at [1425, 793] on button "Save changes" at bounding box center [1394, 786] width 85 height 28
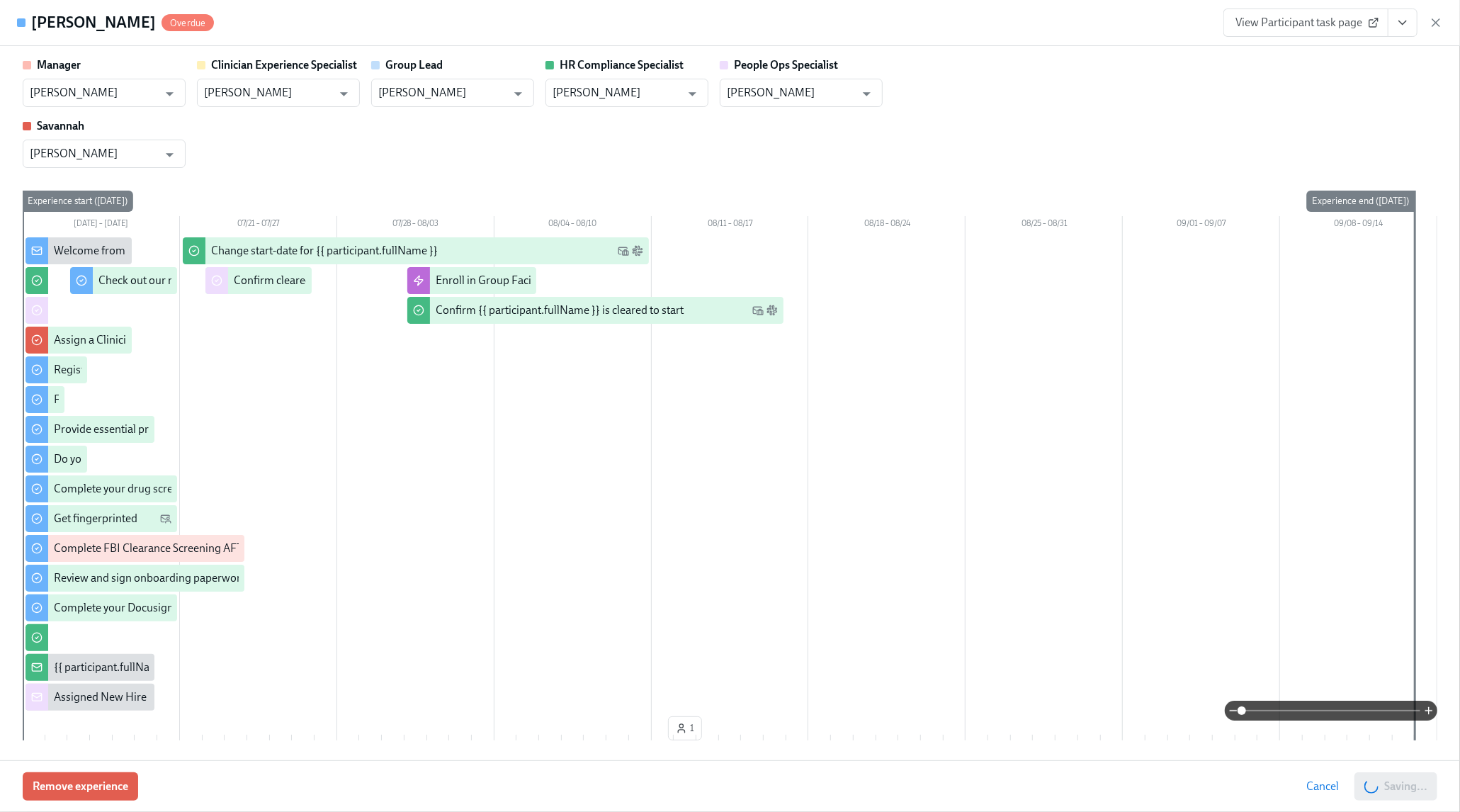
type input "[PERSON_NAME]"
click at [1384, 782] on span "Save changes" at bounding box center [1394, 786] width 65 height 14
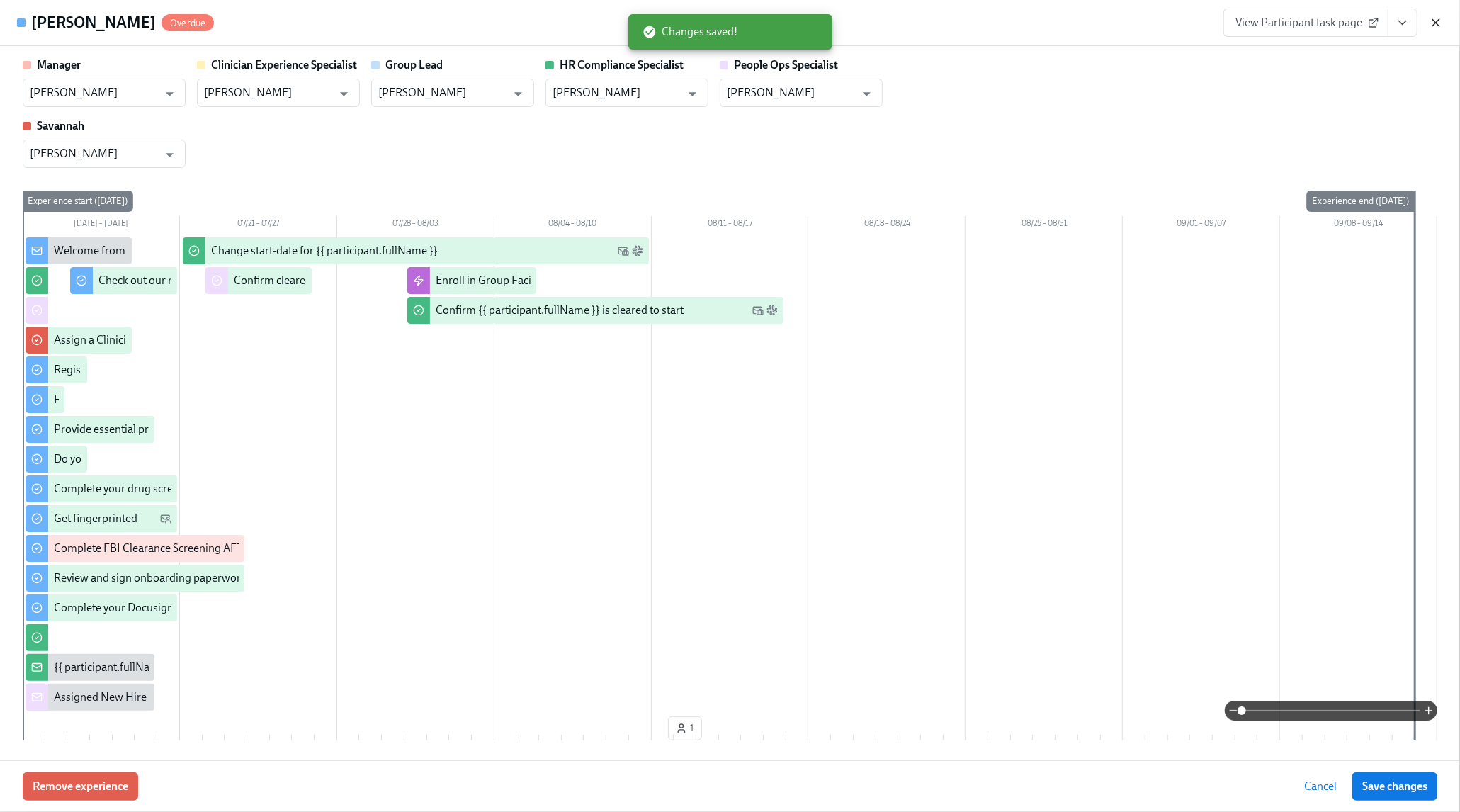
click at [1439, 24] on icon "button" at bounding box center [1436, 23] width 14 height 14
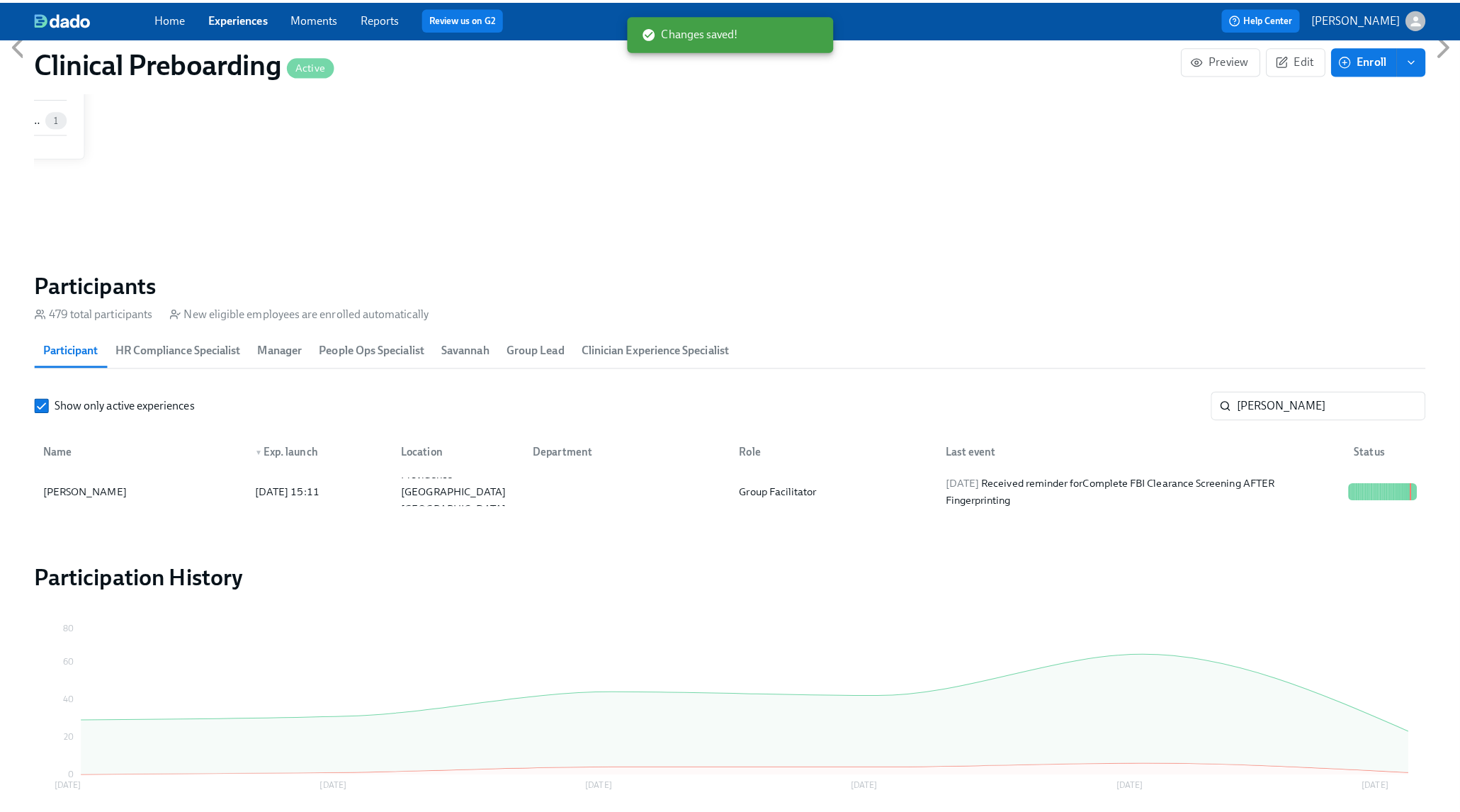
scroll to position [0, 18307]
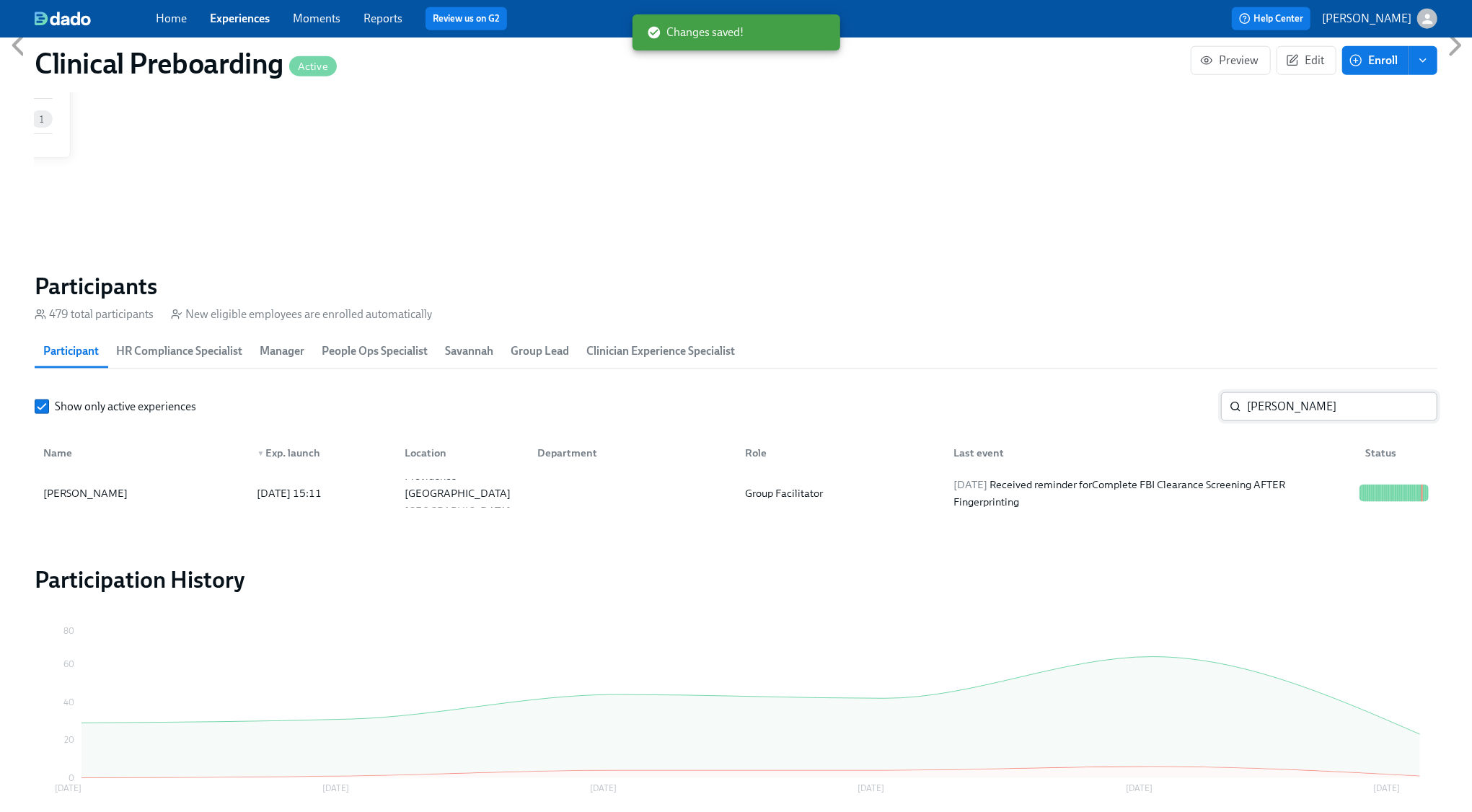
click at [1263, 407] on input "[PERSON_NAME]" at bounding box center [1341, 406] width 190 height 29
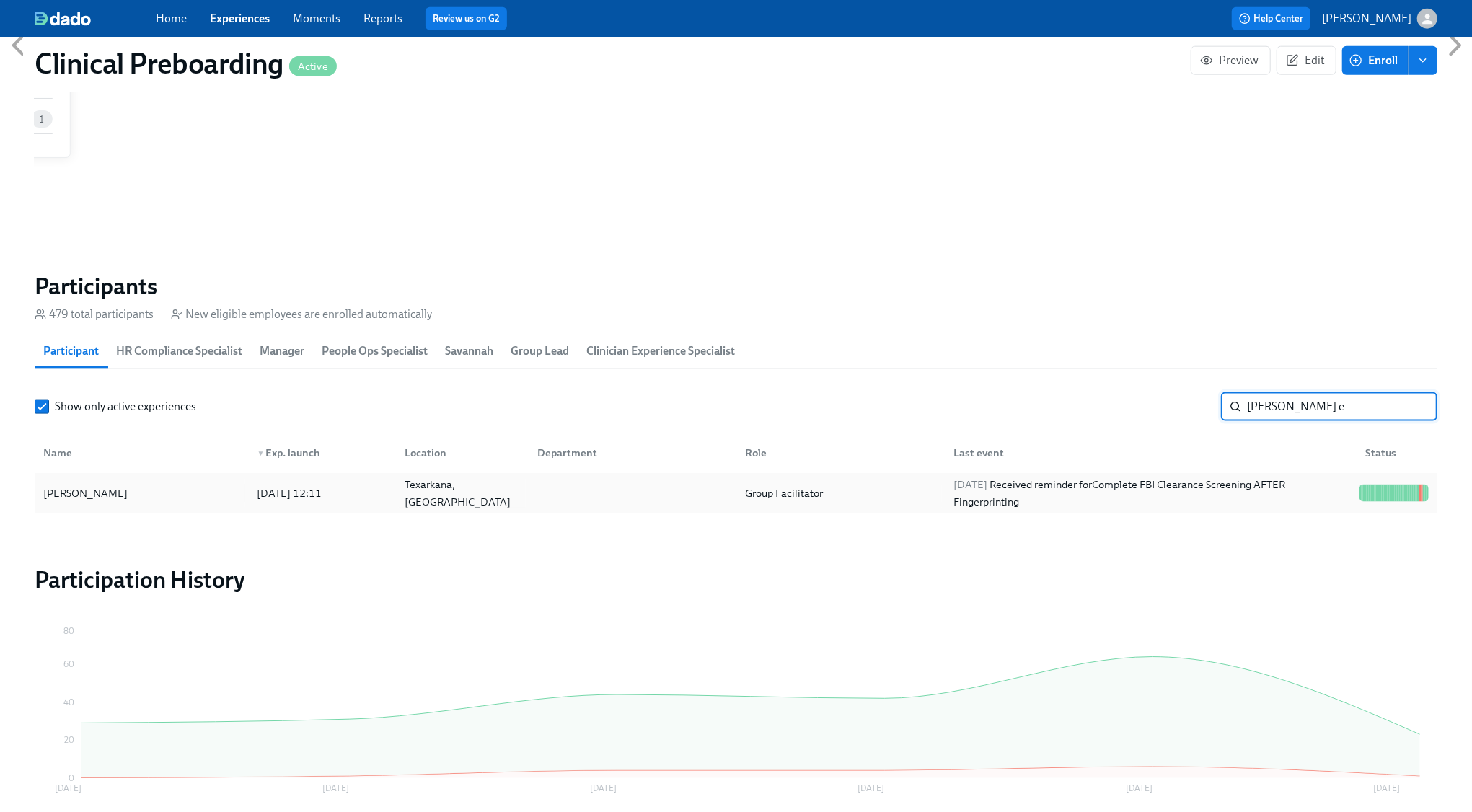
type input "[PERSON_NAME] e"
click at [1263, 493] on div "2025/08/10 Received reminder for Complete FBI Clearance Screening AFTER Fingerp…" at bounding box center [1150, 493] width 406 height 34
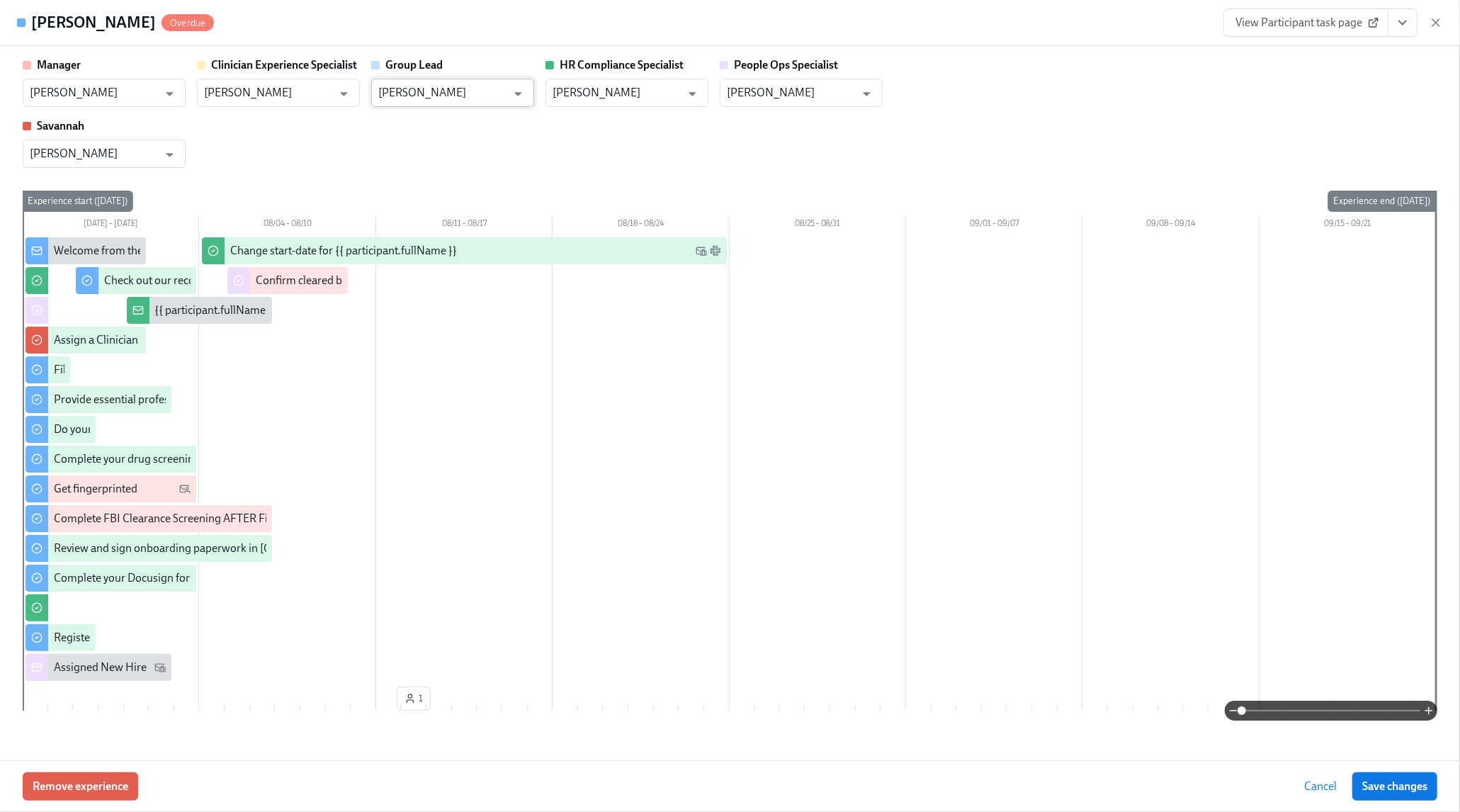
click at [461, 91] on input "[PERSON_NAME]" at bounding box center [442, 93] width 128 height 28
click at [463, 123] on li "[PERSON_NAME]" at bounding box center [453, 129] width 163 height 24
type input "[PERSON_NAME]"
click at [1401, 791] on span "Save changes" at bounding box center [1394, 786] width 65 height 14
type input "[PERSON_NAME]"
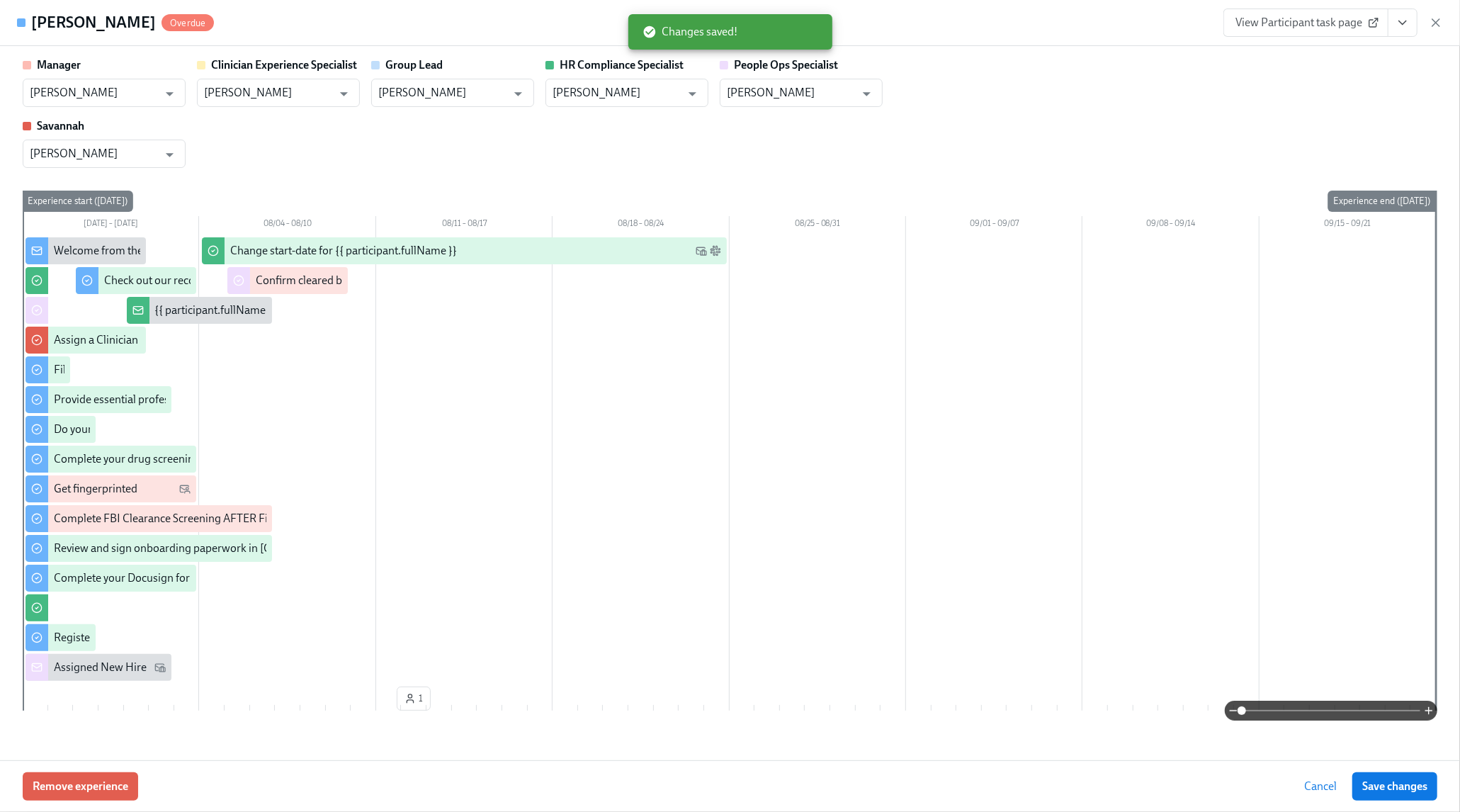
click at [1433, 22] on icon "button" at bounding box center [1436, 23] width 14 height 14
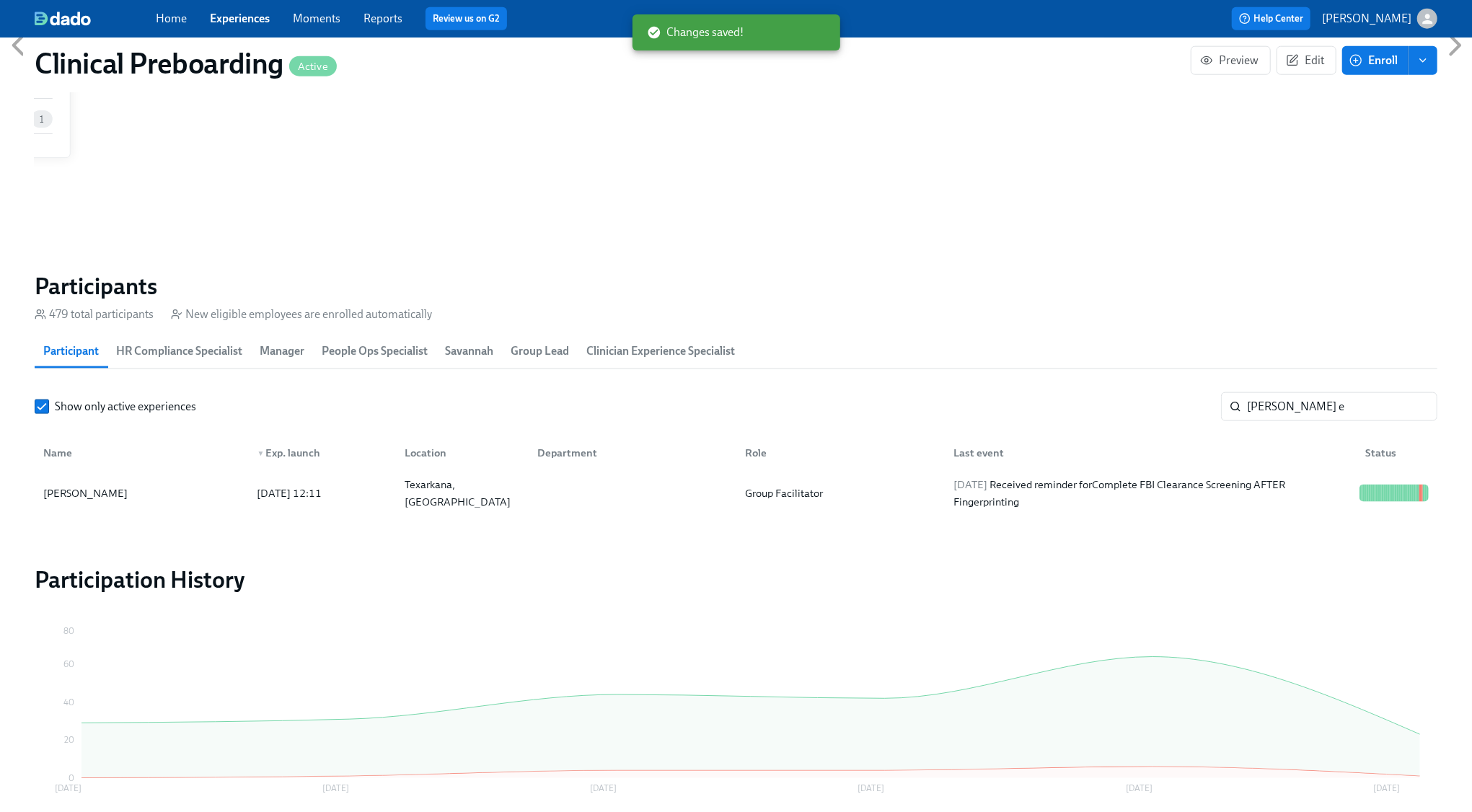
scroll to position [0, 18622]
